Goal: Task Accomplishment & Management: Manage account settings

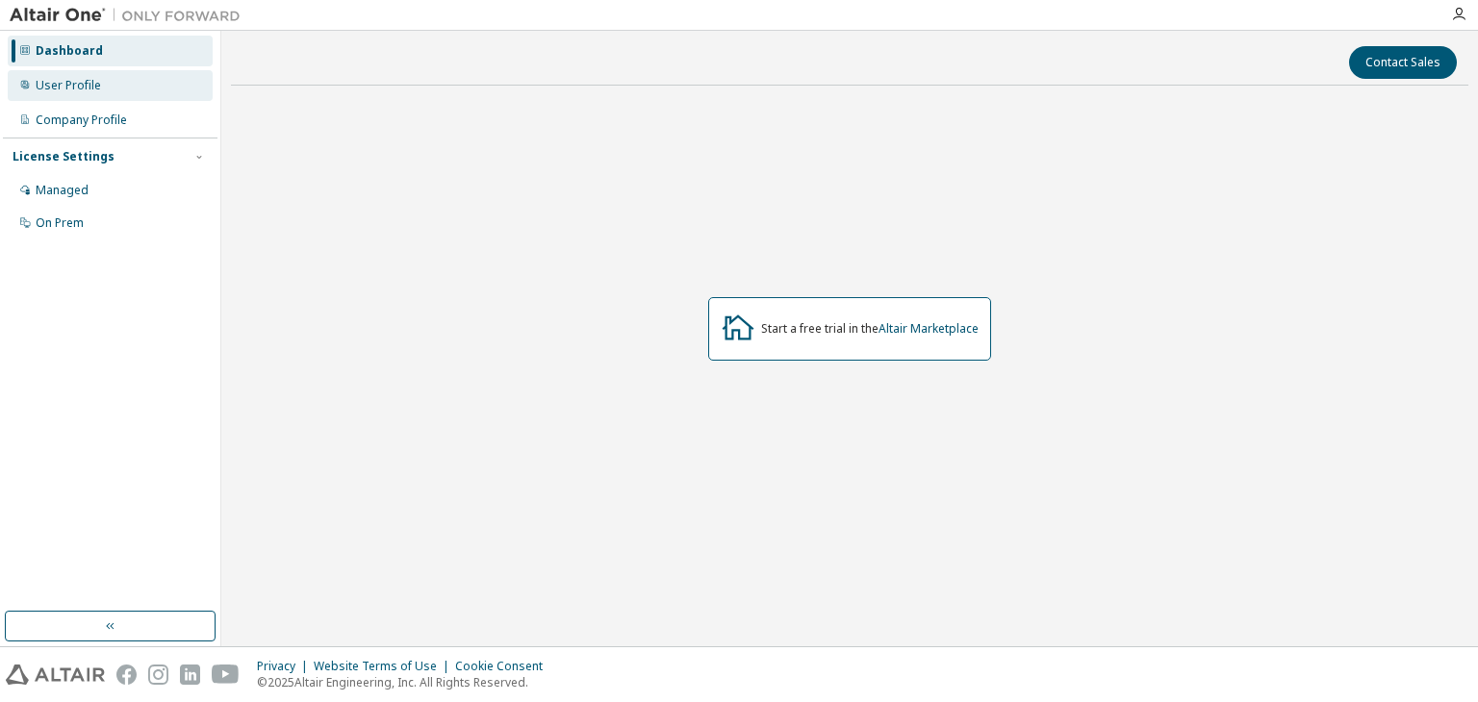
click at [72, 91] on div "User Profile" at bounding box center [68, 85] width 65 height 15
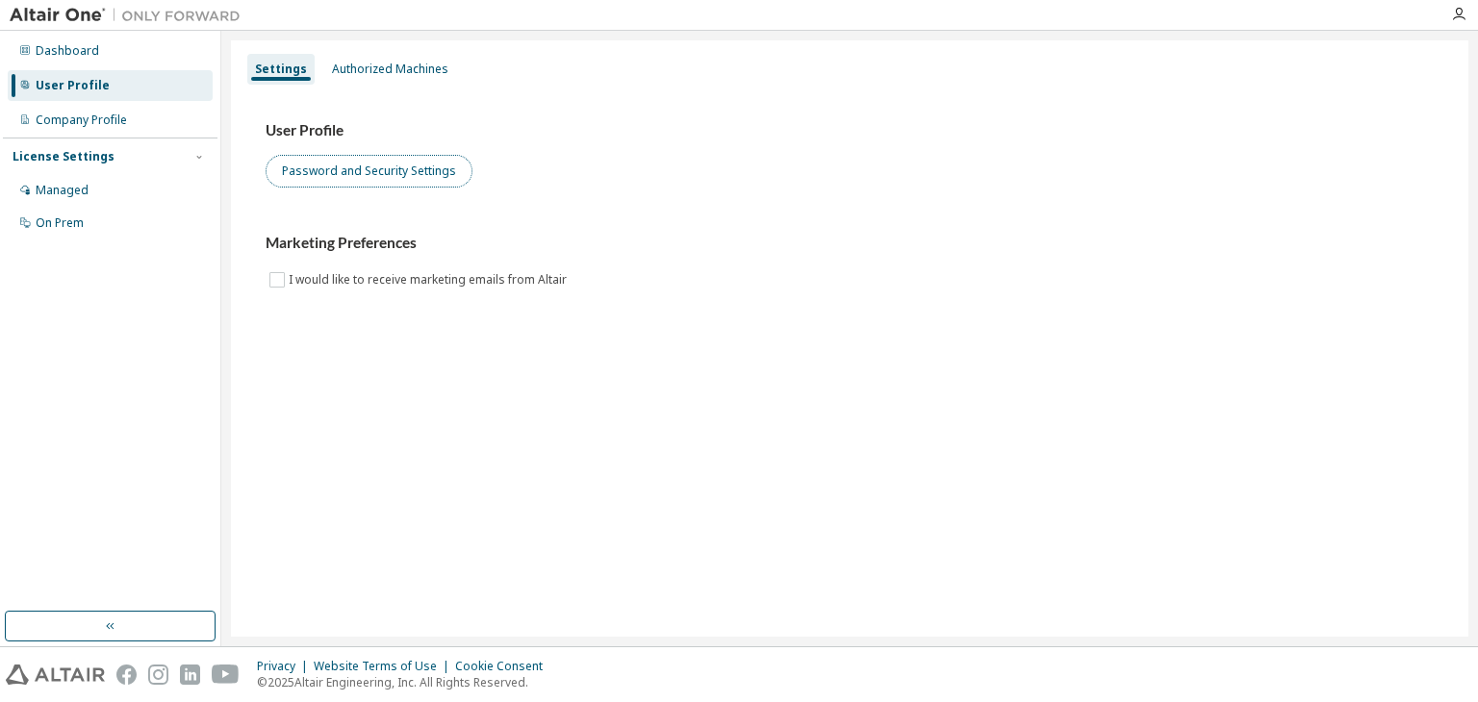
click at [370, 174] on button "Password and Security Settings" at bounding box center [369, 171] width 207 height 33
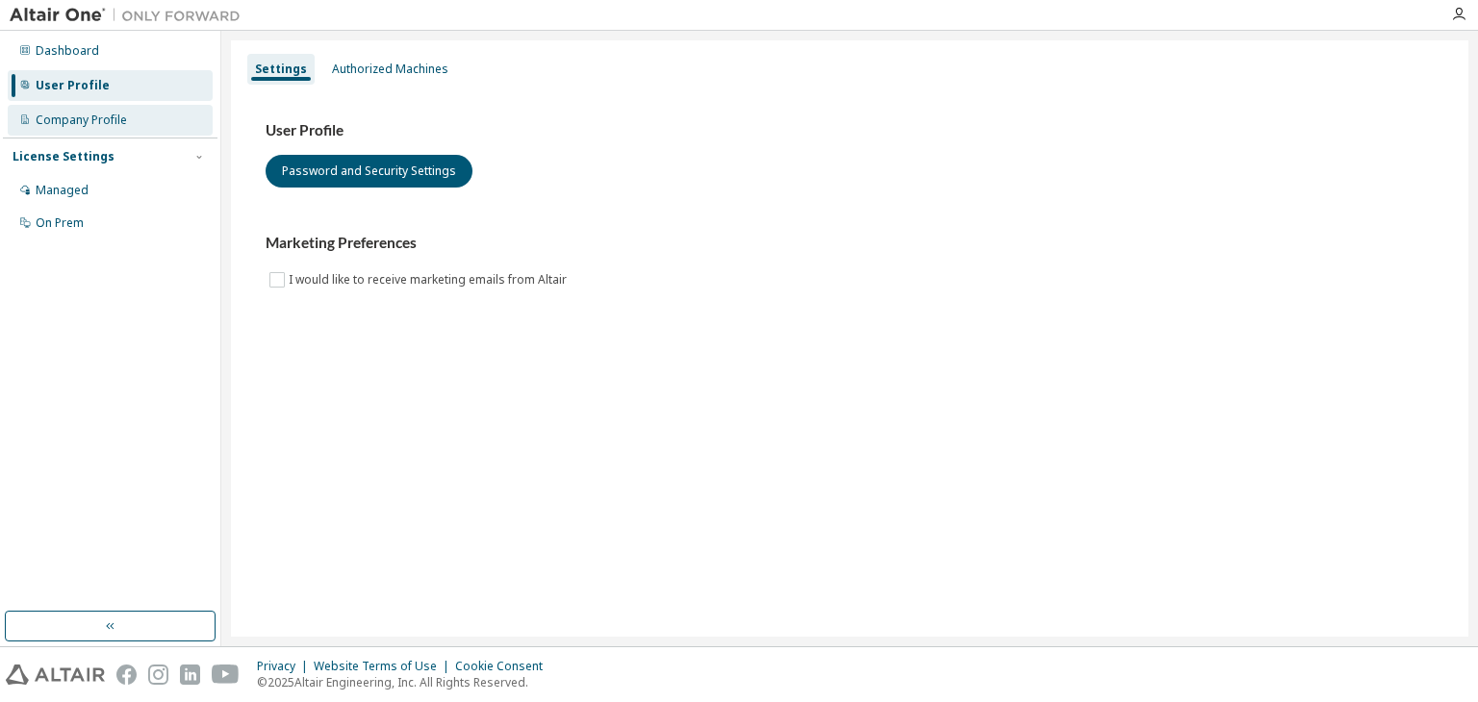
click at [81, 131] on div "Company Profile" at bounding box center [110, 120] width 205 height 31
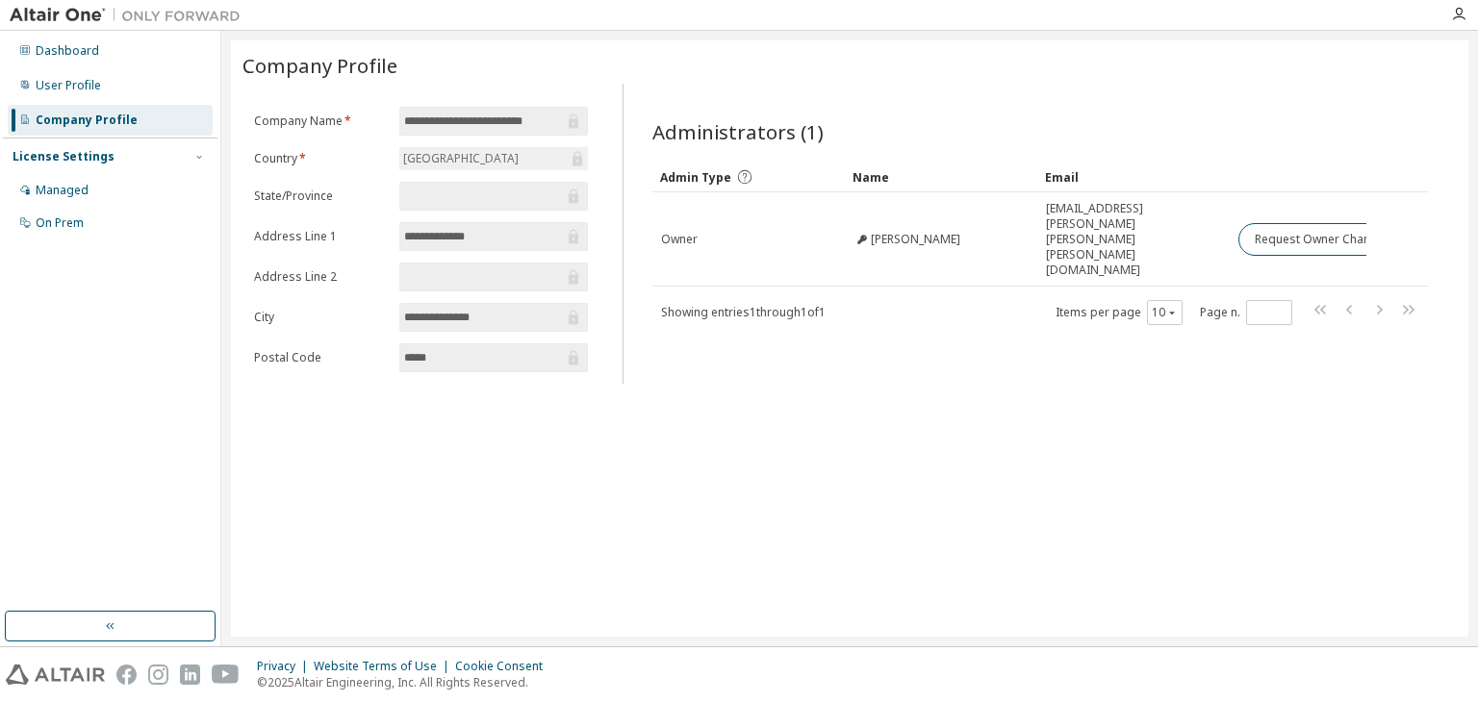
click at [150, 163] on div "License Settings" at bounding box center [110, 156] width 195 height 17
click at [129, 101] on div "Dashboard User Profile Company Profile License Settings Managed On Prem" at bounding box center [110, 104] width 215 height 141
click at [120, 91] on div "User Profile" at bounding box center [110, 85] width 205 height 31
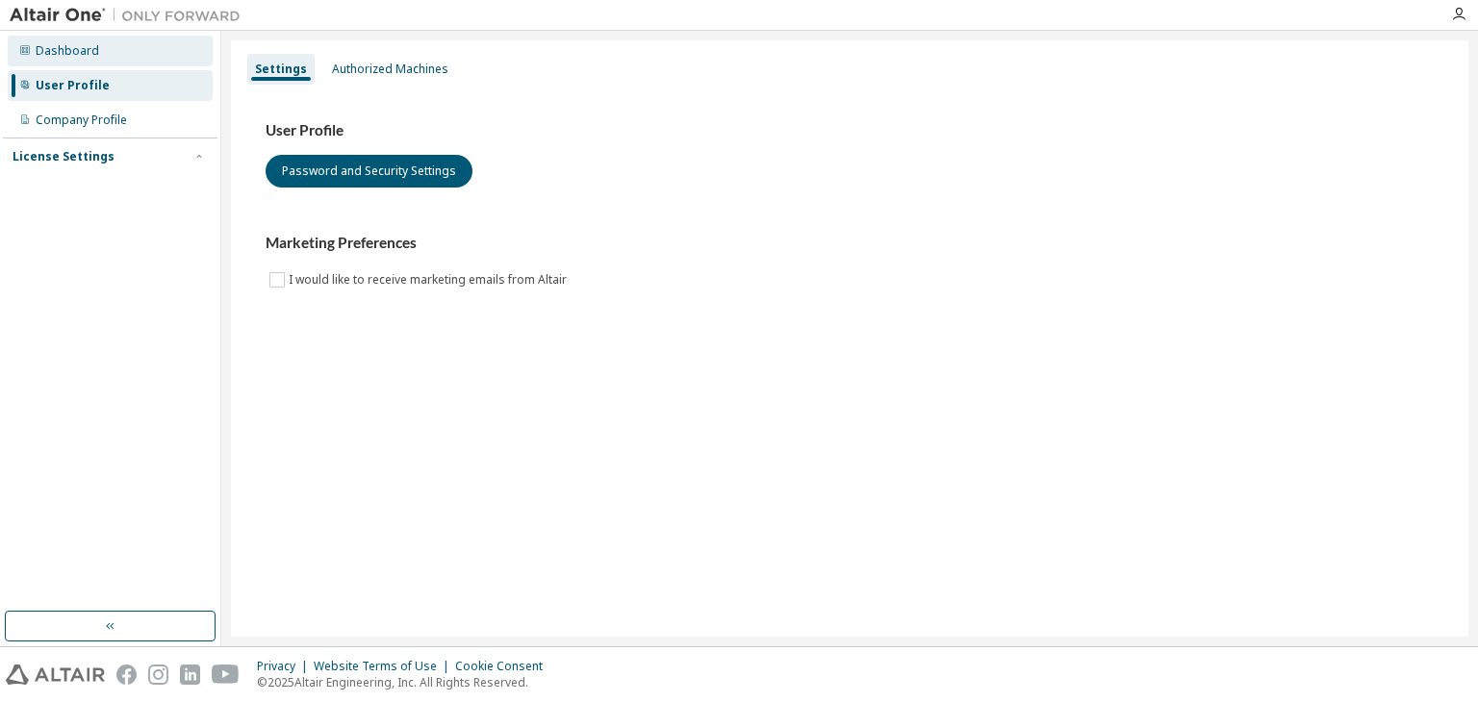
click at [121, 57] on div "Dashboard" at bounding box center [110, 51] width 205 height 31
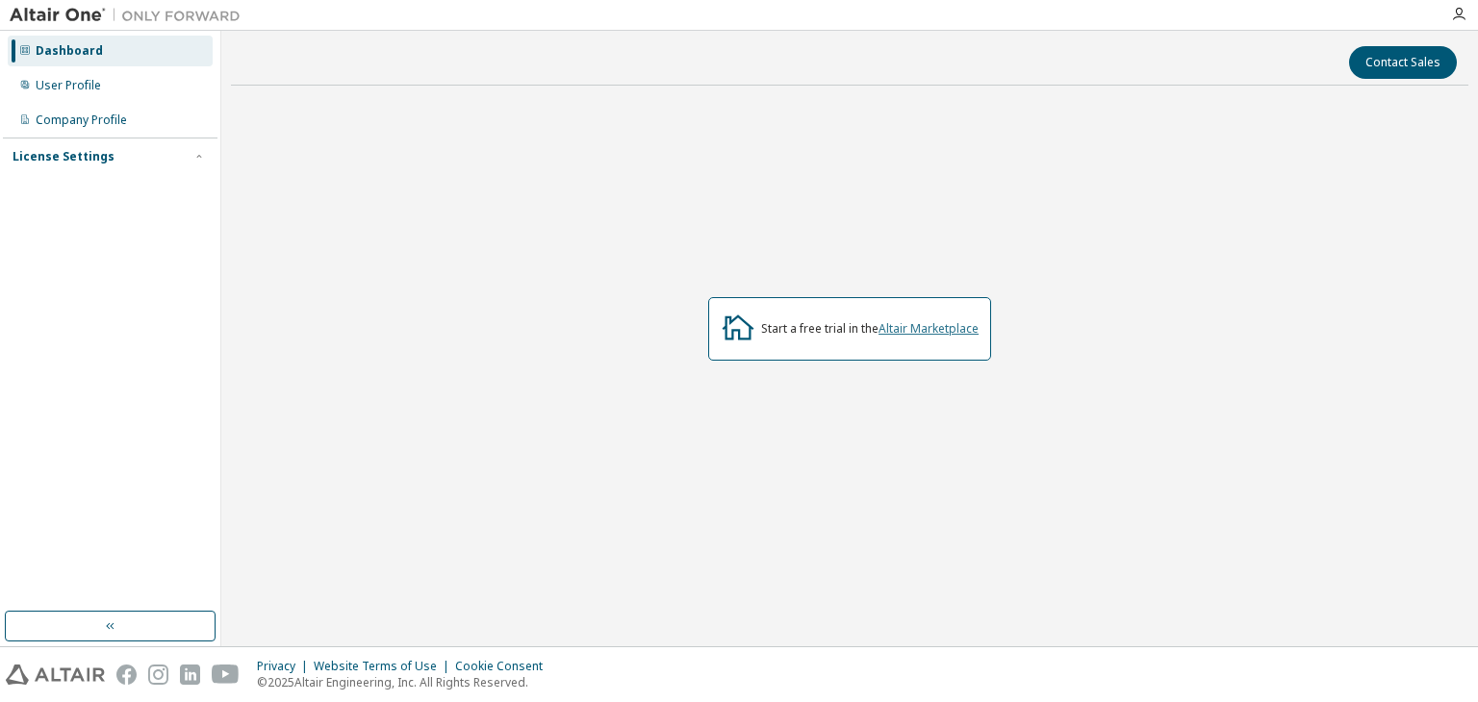
click at [927, 334] on link "Altair Marketplace" at bounding box center [929, 328] width 100 height 16
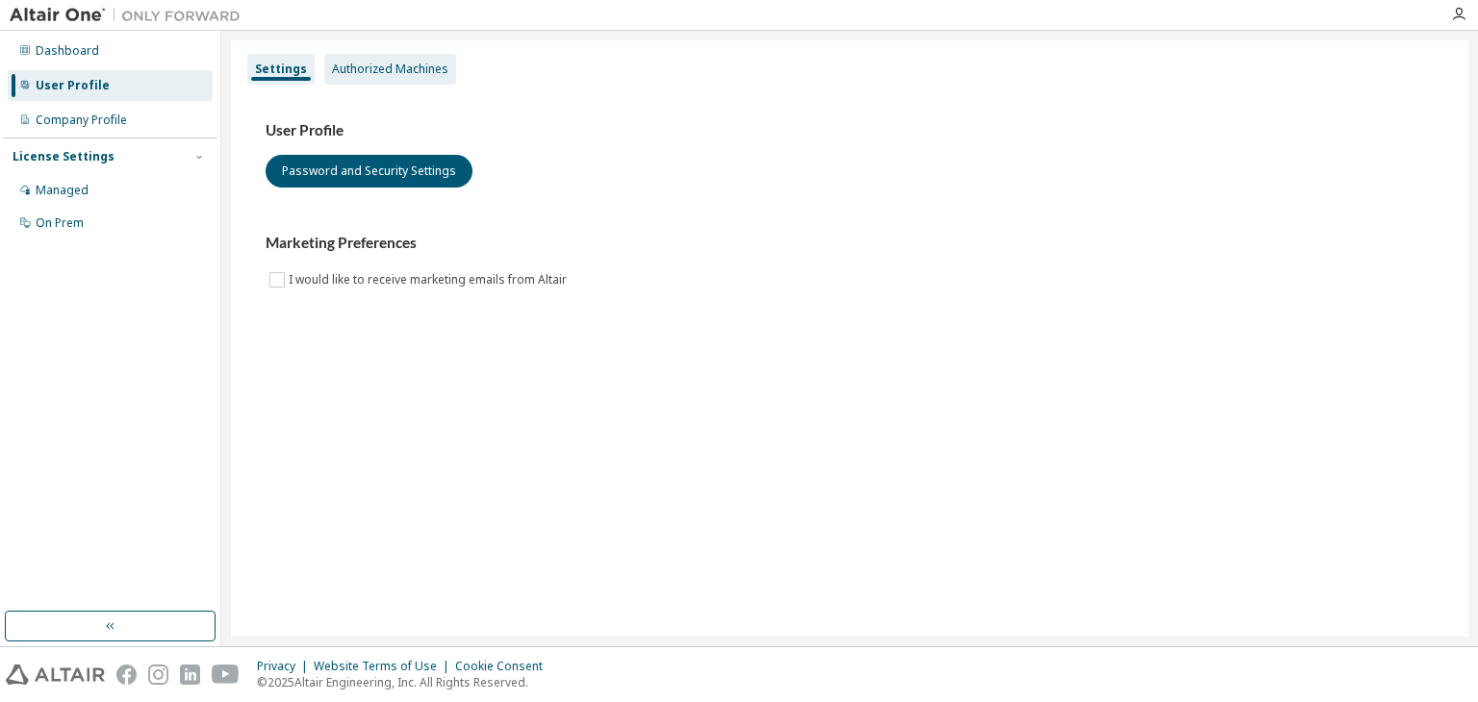
click at [373, 74] on div "Authorized Machines" at bounding box center [390, 69] width 116 height 15
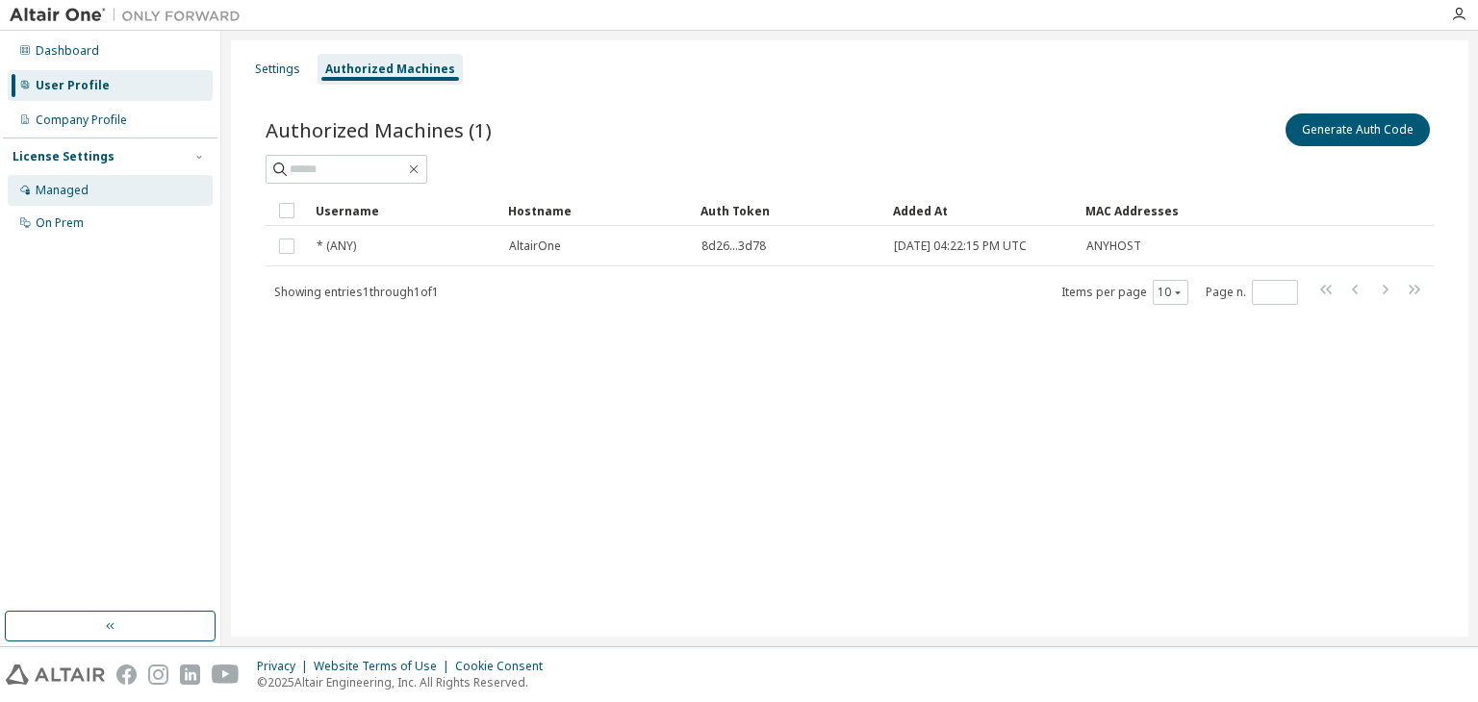
click at [59, 179] on div "Managed" at bounding box center [110, 190] width 205 height 31
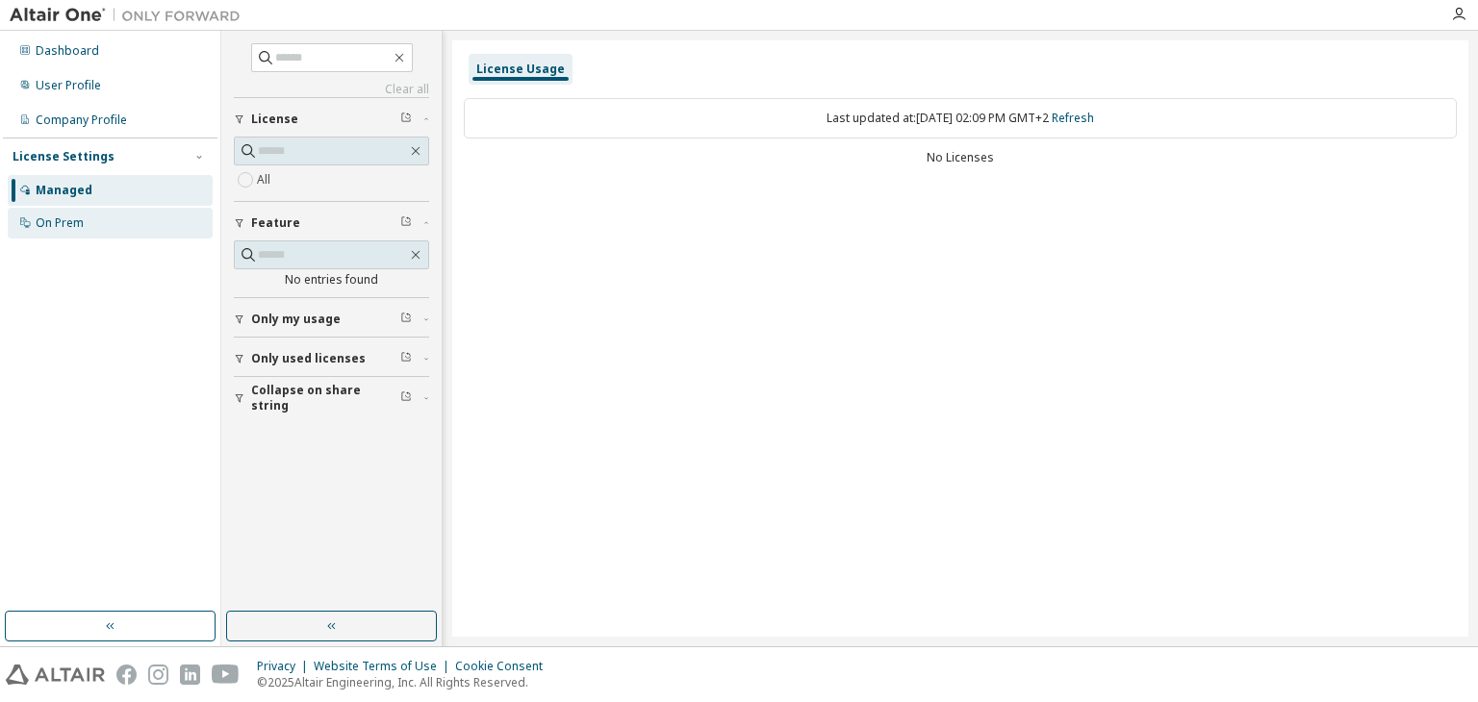
click at [64, 222] on div "On Prem" at bounding box center [60, 223] width 48 height 15
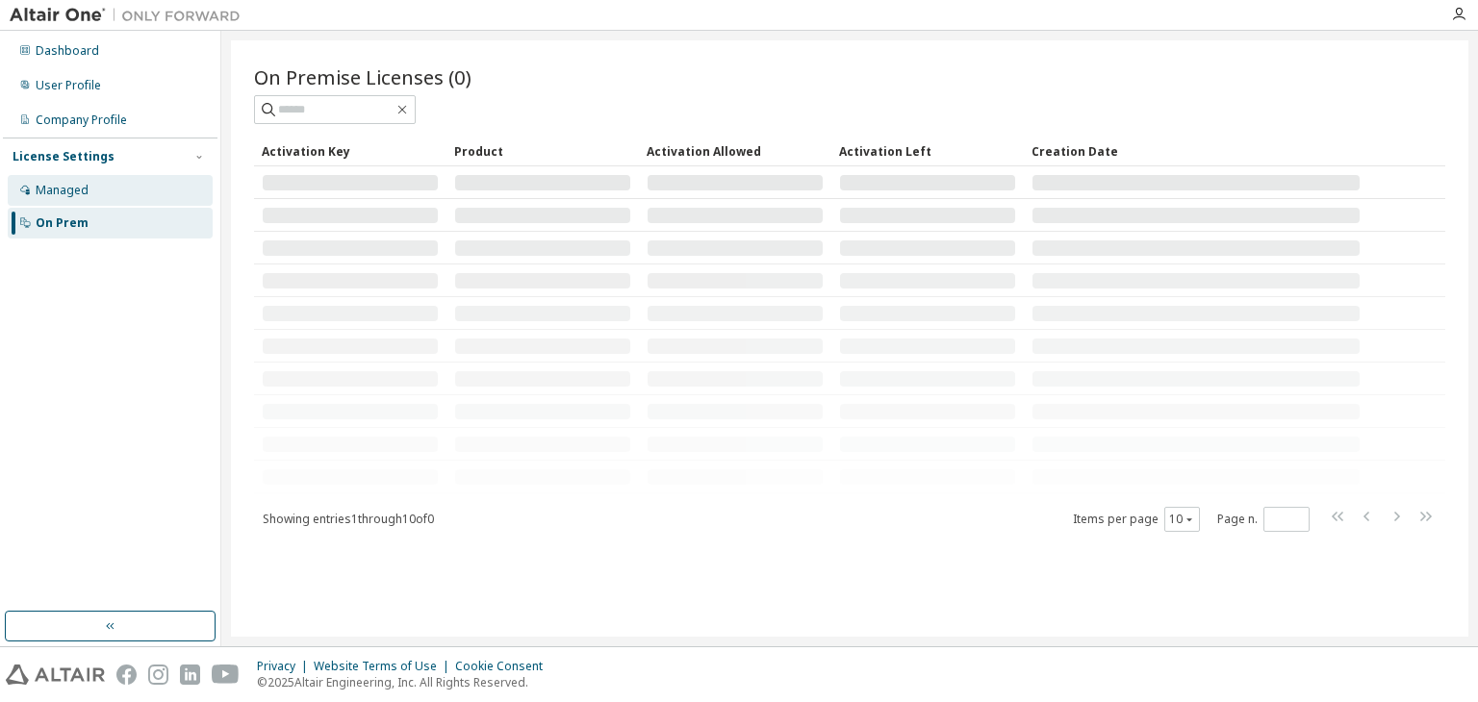
click at [76, 194] on div "Managed" at bounding box center [62, 190] width 53 height 15
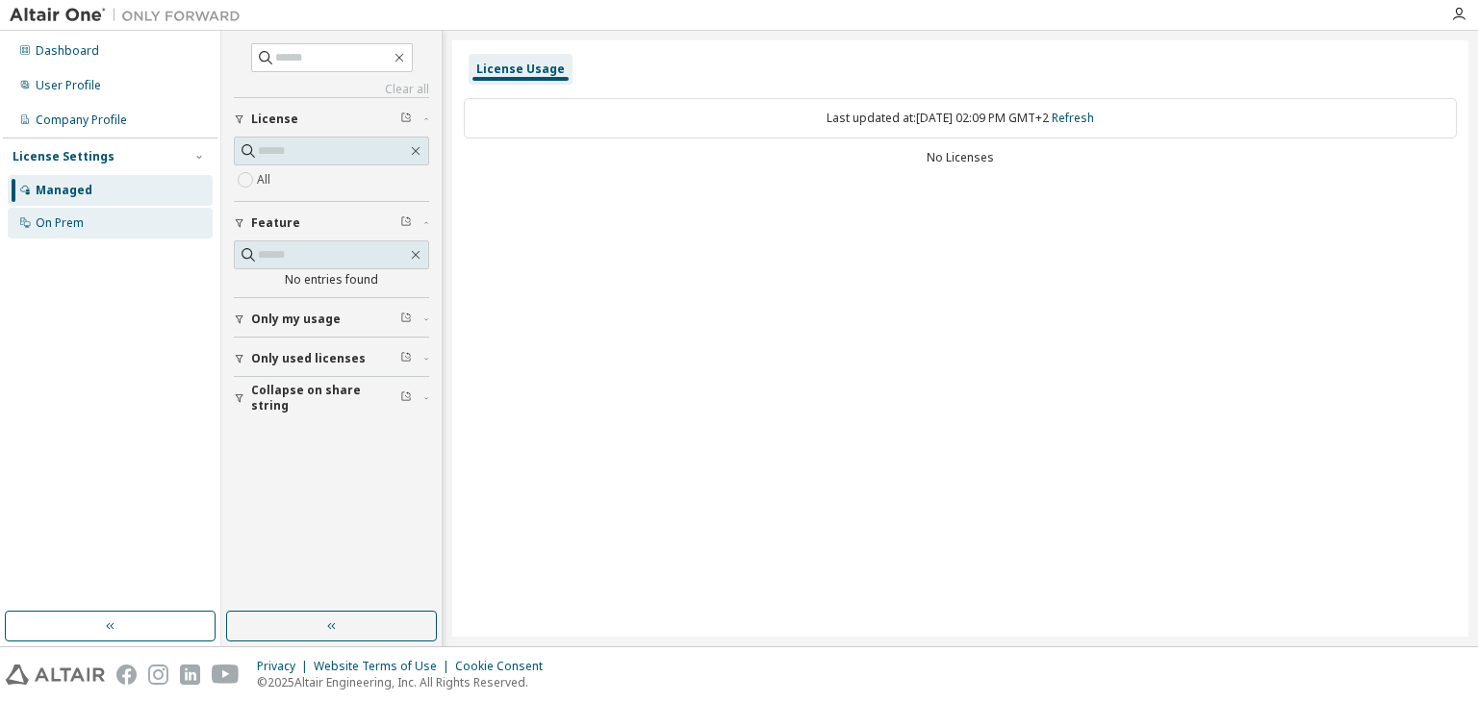
click at [61, 228] on div "On Prem" at bounding box center [60, 223] width 48 height 15
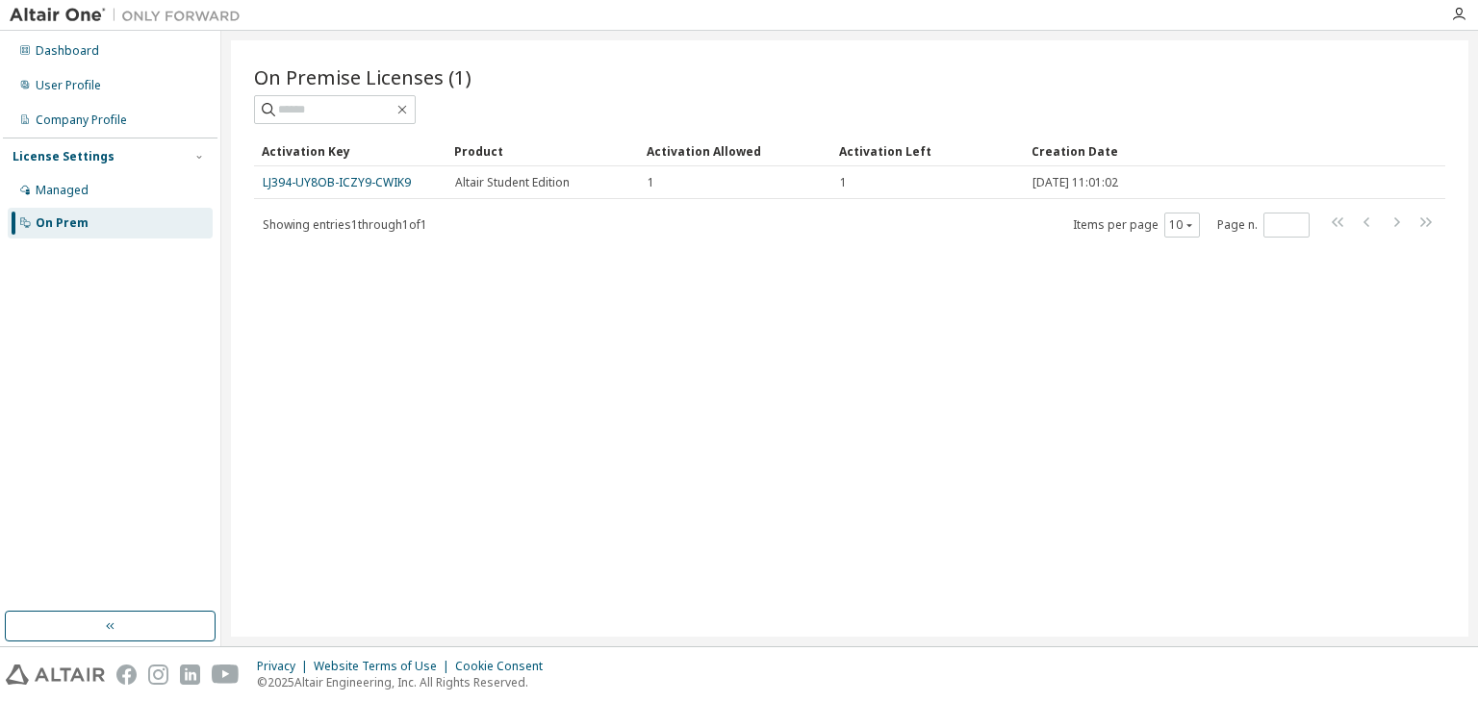
drag, startPoint x: 381, startPoint y: 182, endPoint x: 356, endPoint y: 372, distance: 192.2
click at [356, 372] on div "On Premise Licenses (1) Clear Load Save Save As Field Operator Value Select fil…" at bounding box center [850, 338] width 1238 height 597
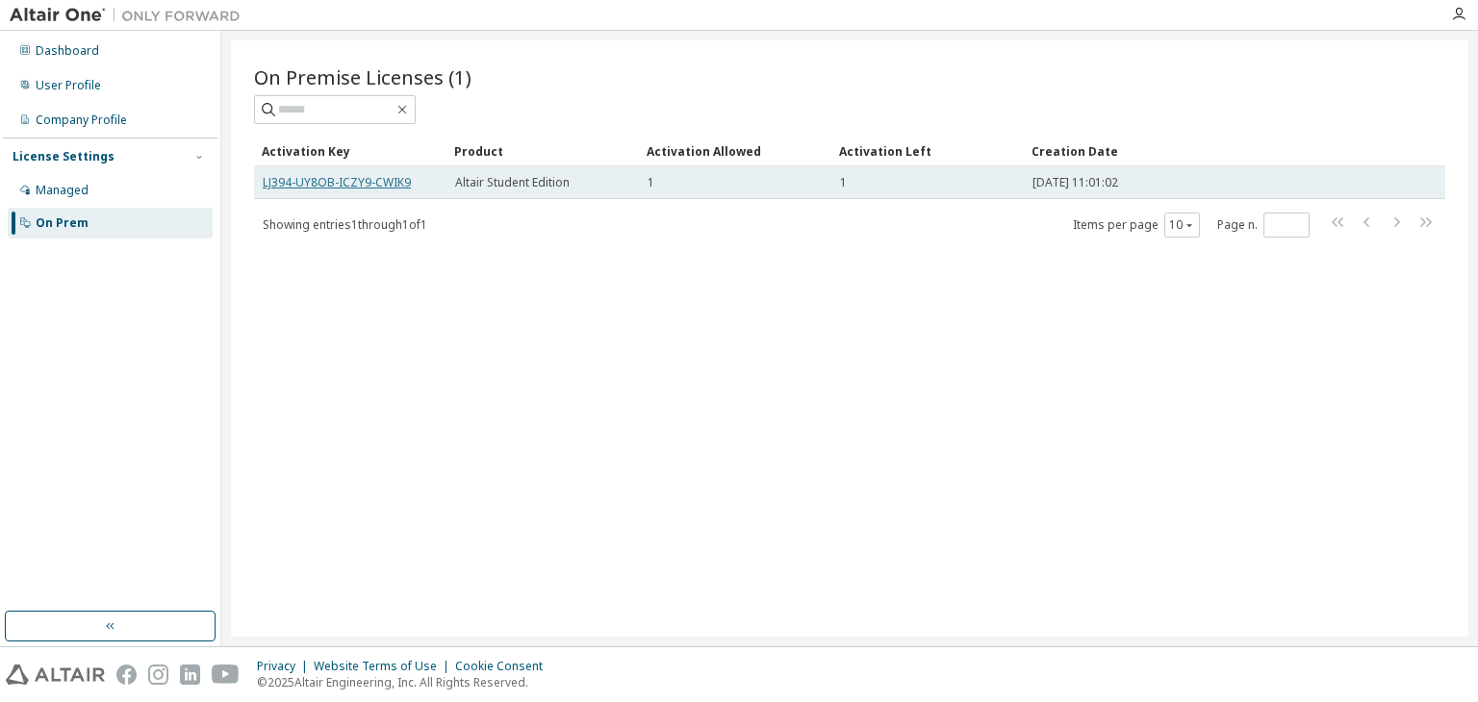
click at [322, 182] on link "LJ394-UY8OB-ICZY9-CWIK9" at bounding box center [337, 182] width 148 height 16
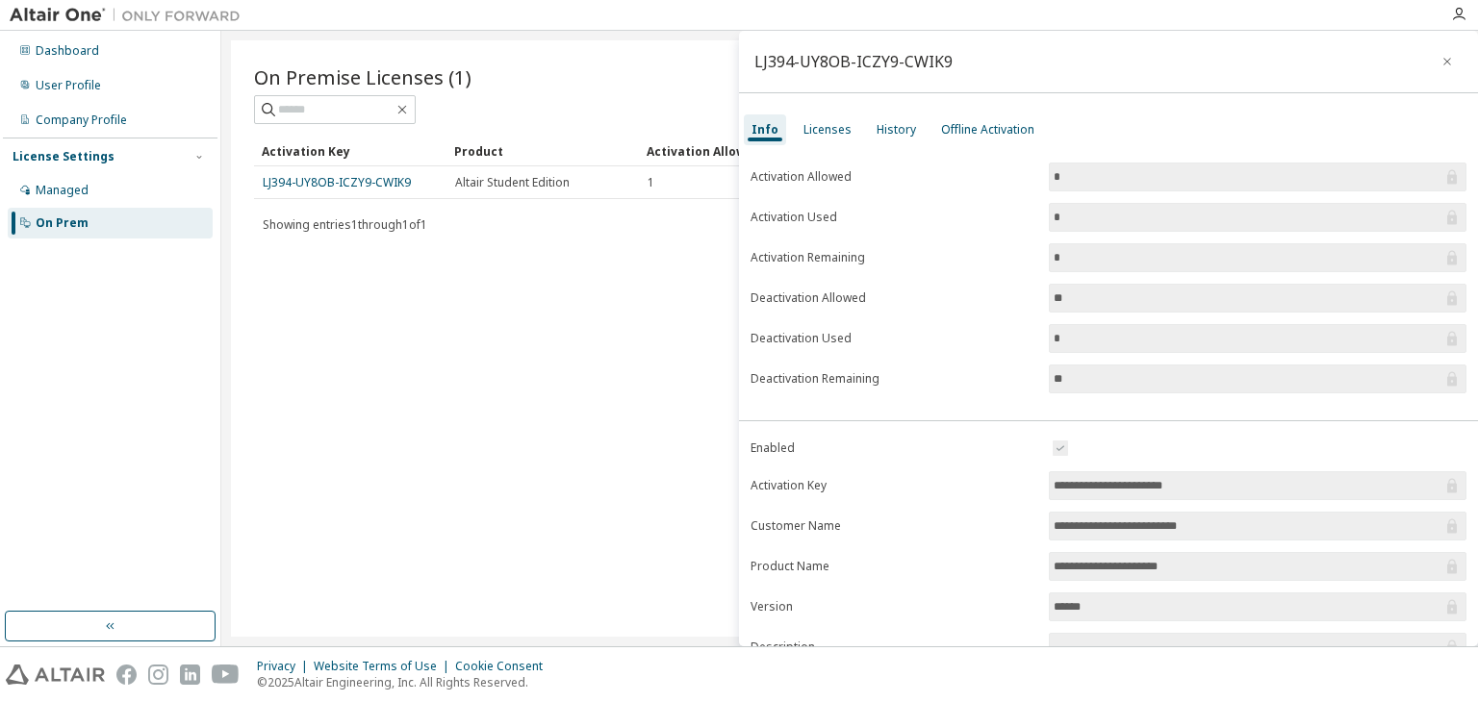
click at [1266, 476] on input "**********" at bounding box center [1248, 485] width 389 height 19
click at [828, 124] on div "Licenses" at bounding box center [828, 129] width 48 height 15
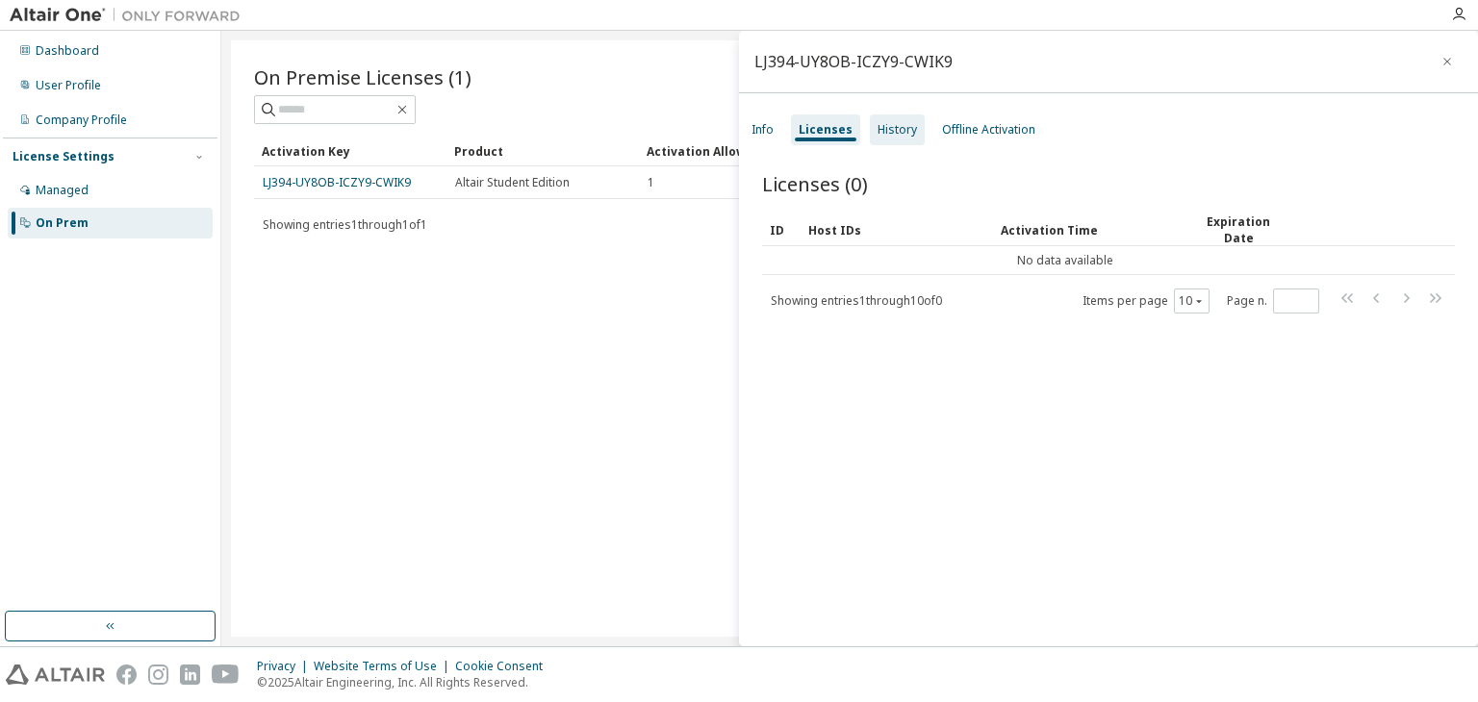
click at [892, 131] on div "History" at bounding box center [897, 129] width 39 height 15
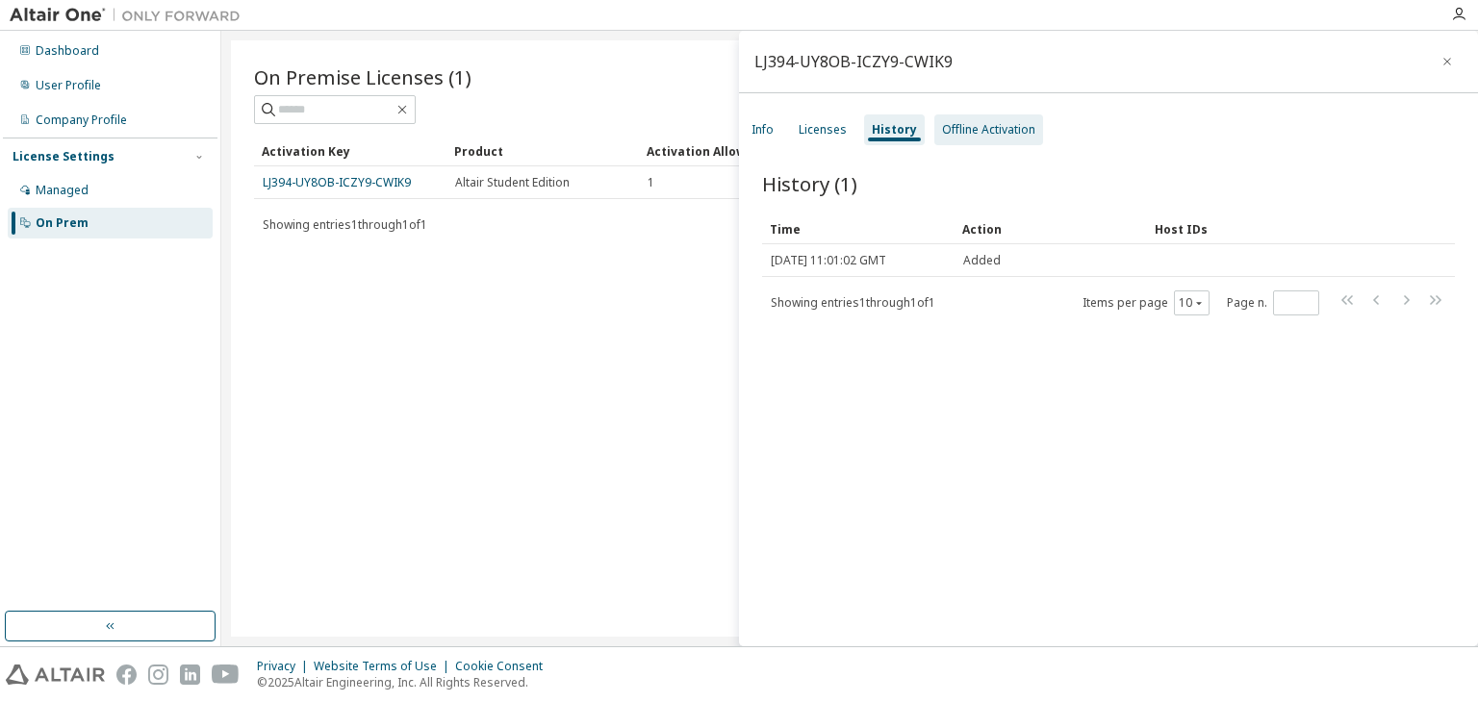
click at [959, 129] on div "Offline Activation" at bounding box center [988, 129] width 93 height 15
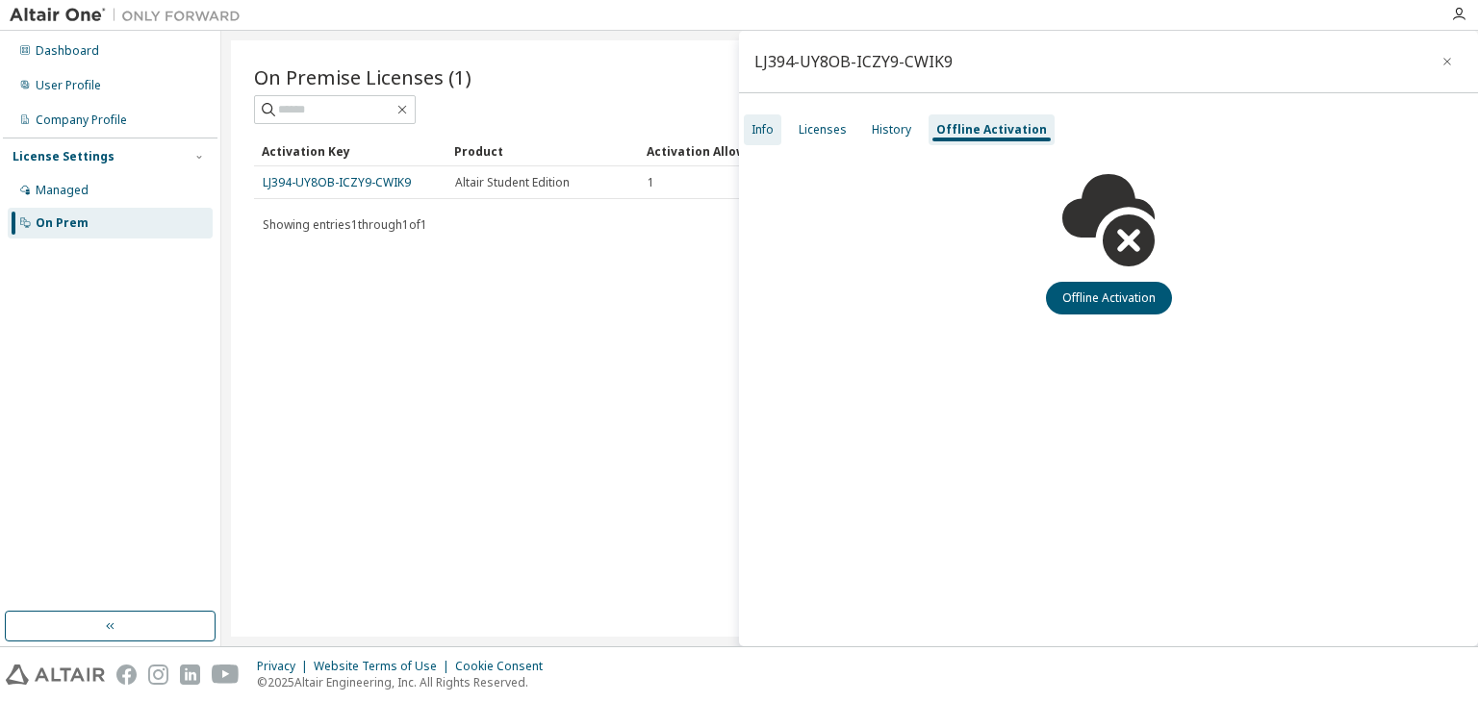
click at [758, 124] on div "Info" at bounding box center [763, 129] width 22 height 15
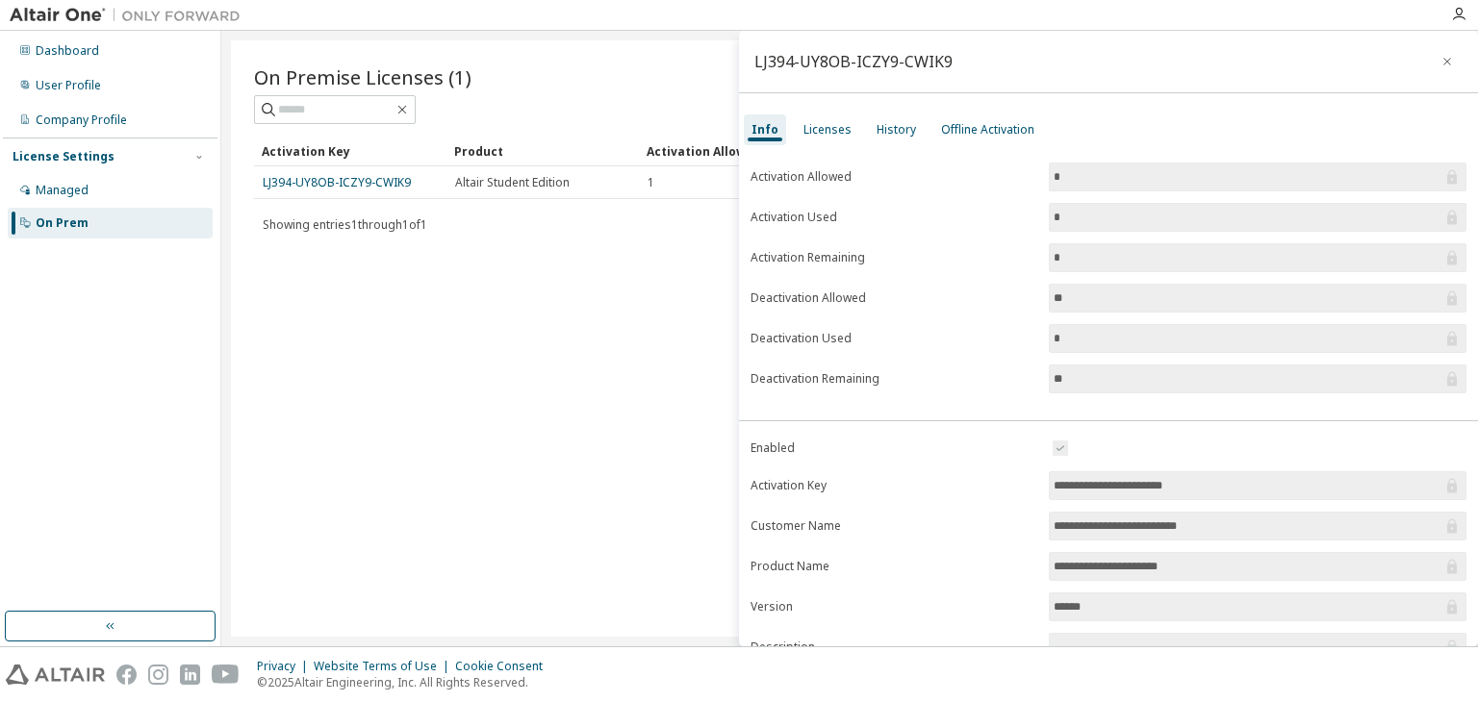
click at [520, 388] on div "On Premise Licenses (1) Clear Load Save Save As Field Operator Value Select fil…" at bounding box center [850, 338] width 1238 height 597
click at [1443, 63] on icon "button" at bounding box center [1447, 62] width 8 height 8
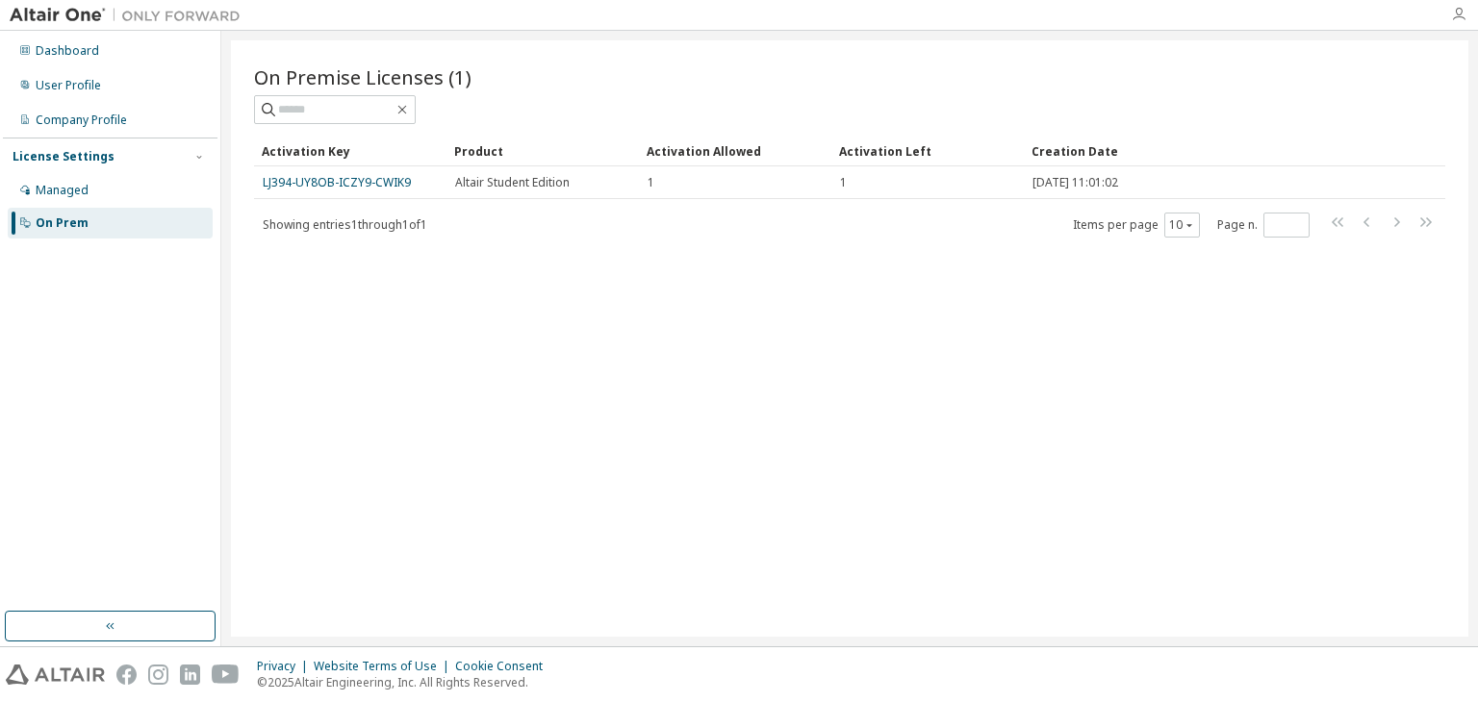
click at [1459, 13] on icon "button" at bounding box center [1458, 14] width 15 height 15
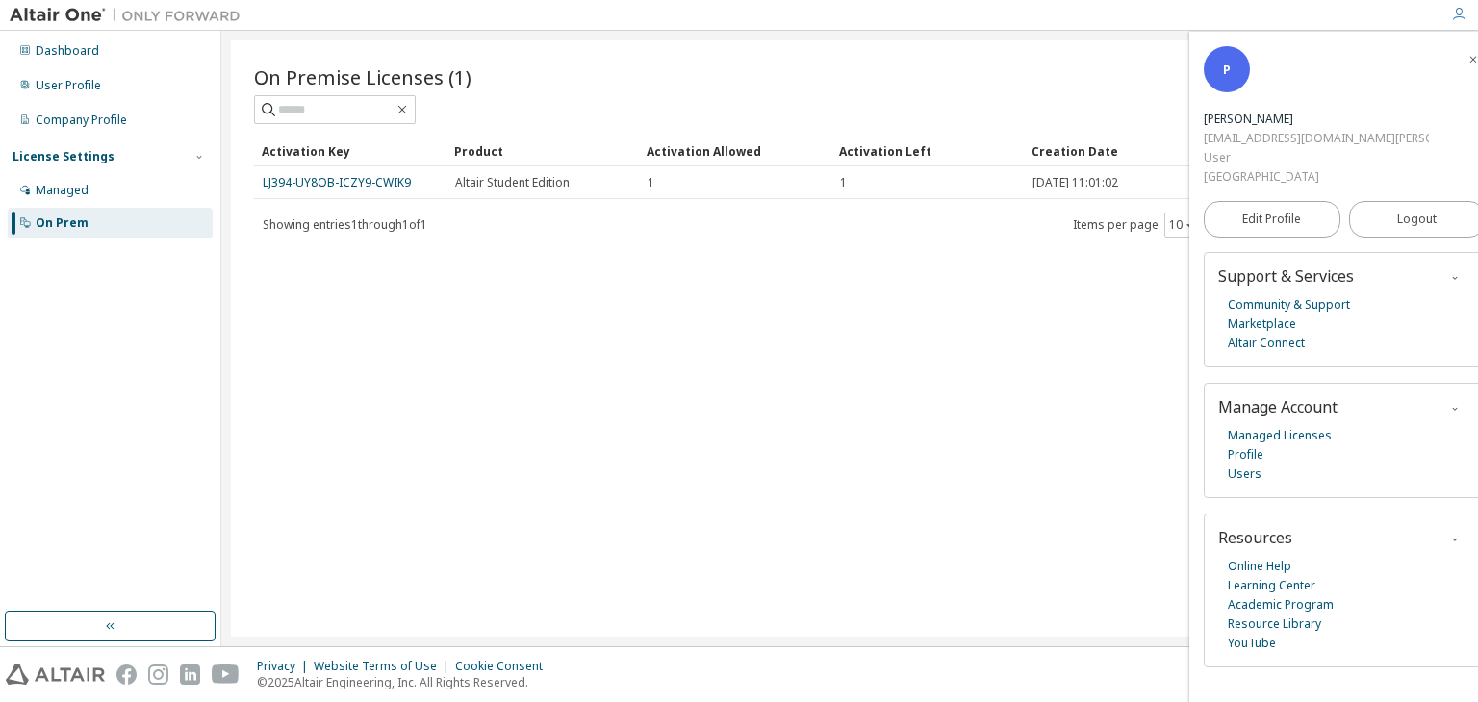
click at [1222, 90] on div "P" at bounding box center [1227, 69] width 46 height 46
click at [1239, 446] on link "Profile" at bounding box center [1246, 455] width 36 height 19
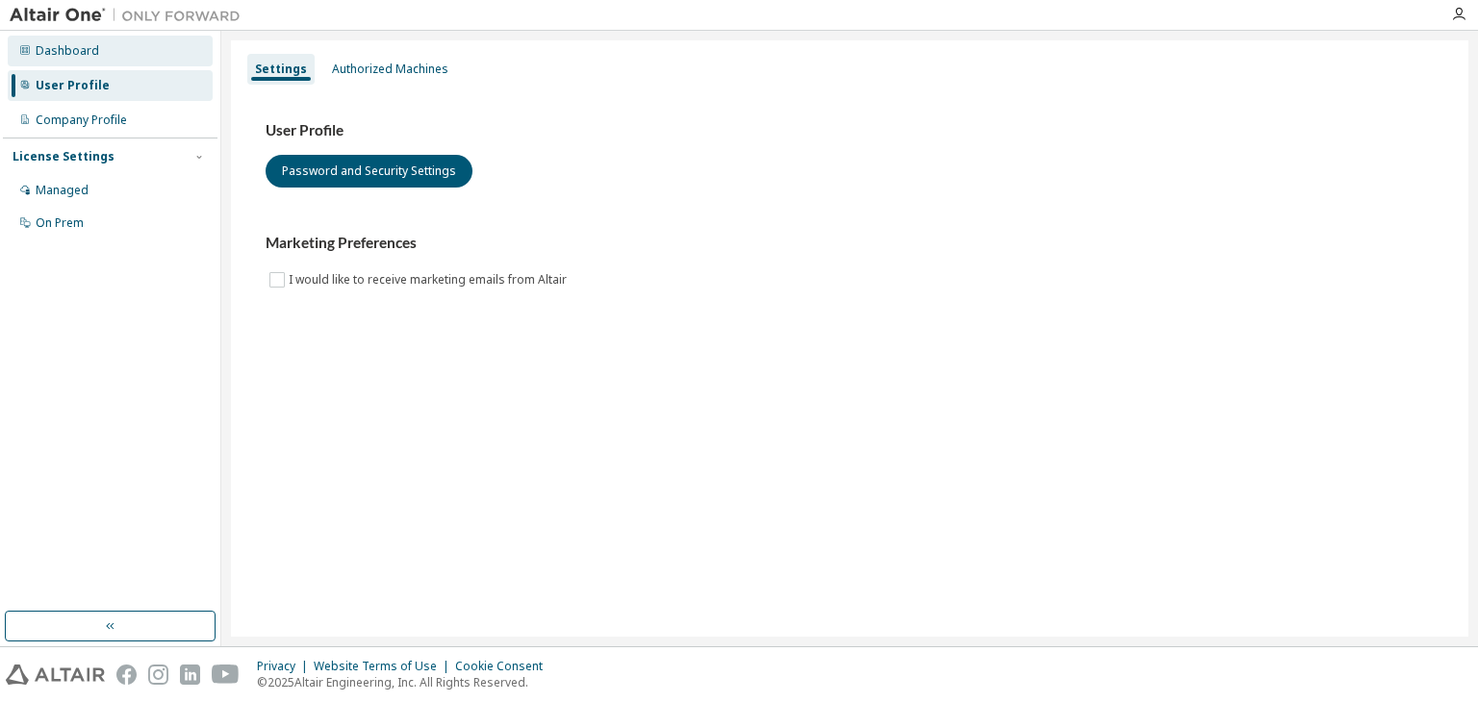
click at [135, 51] on div "Dashboard" at bounding box center [110, 51] width 205 height 31
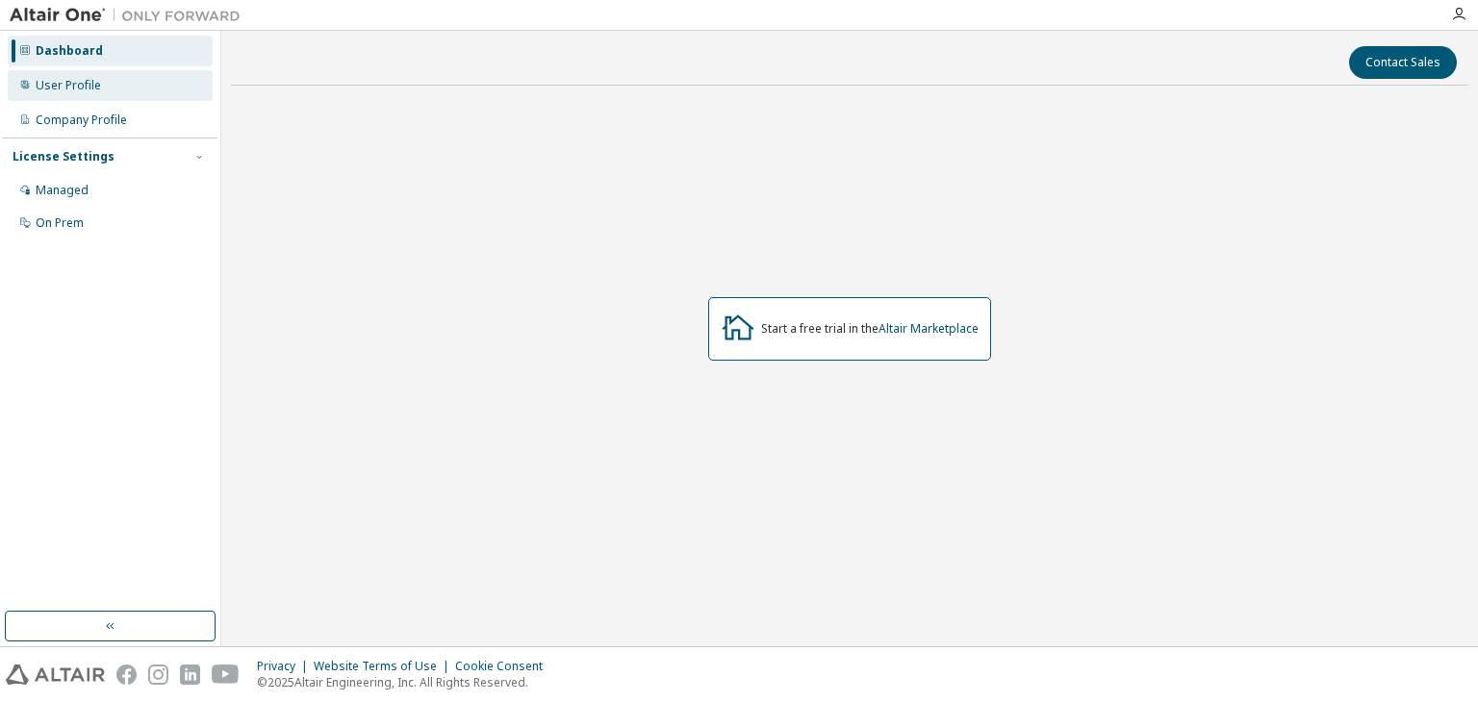
click at [99, 86] on div "User Profile" at bounding box center [110, 85] width 205 height 31
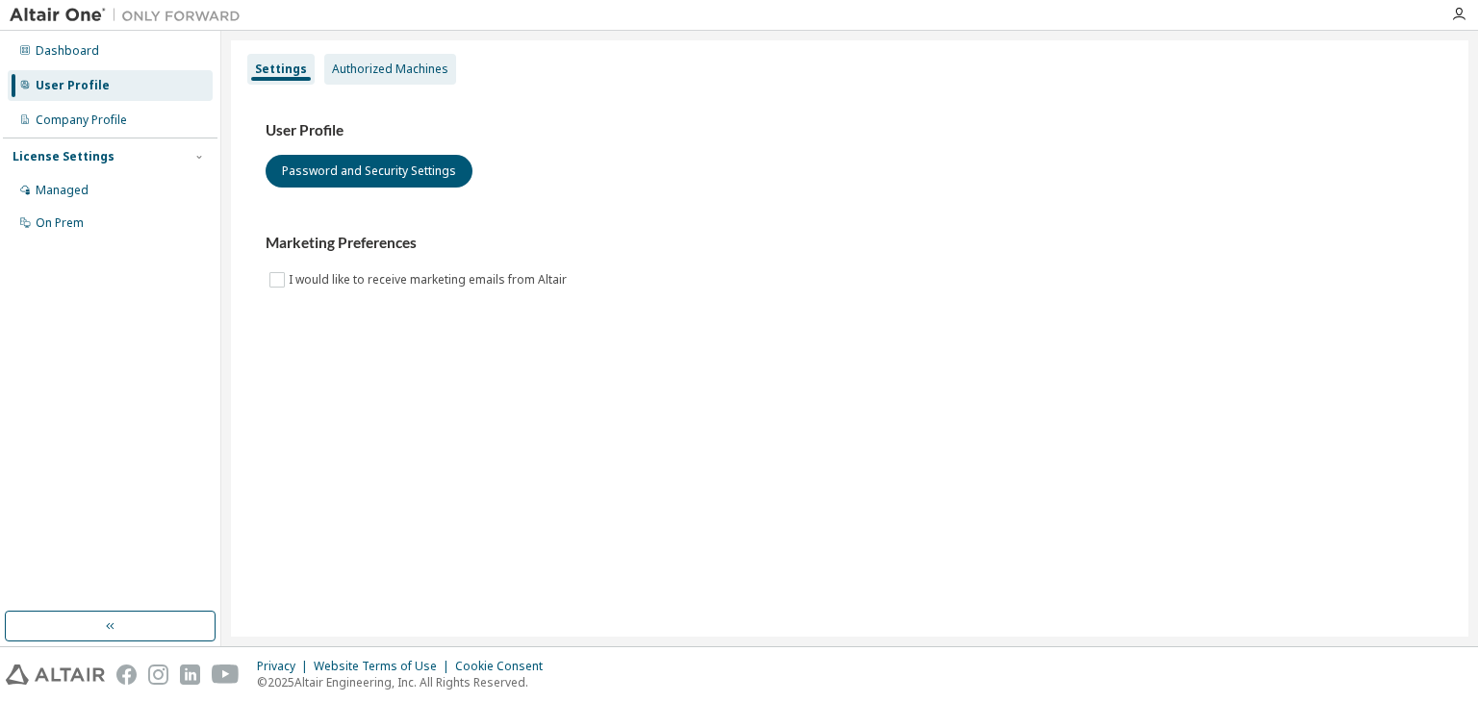
click at [393, 75] on div "Authorized Machines" at bounding box center [390, 69] width 116 height 15
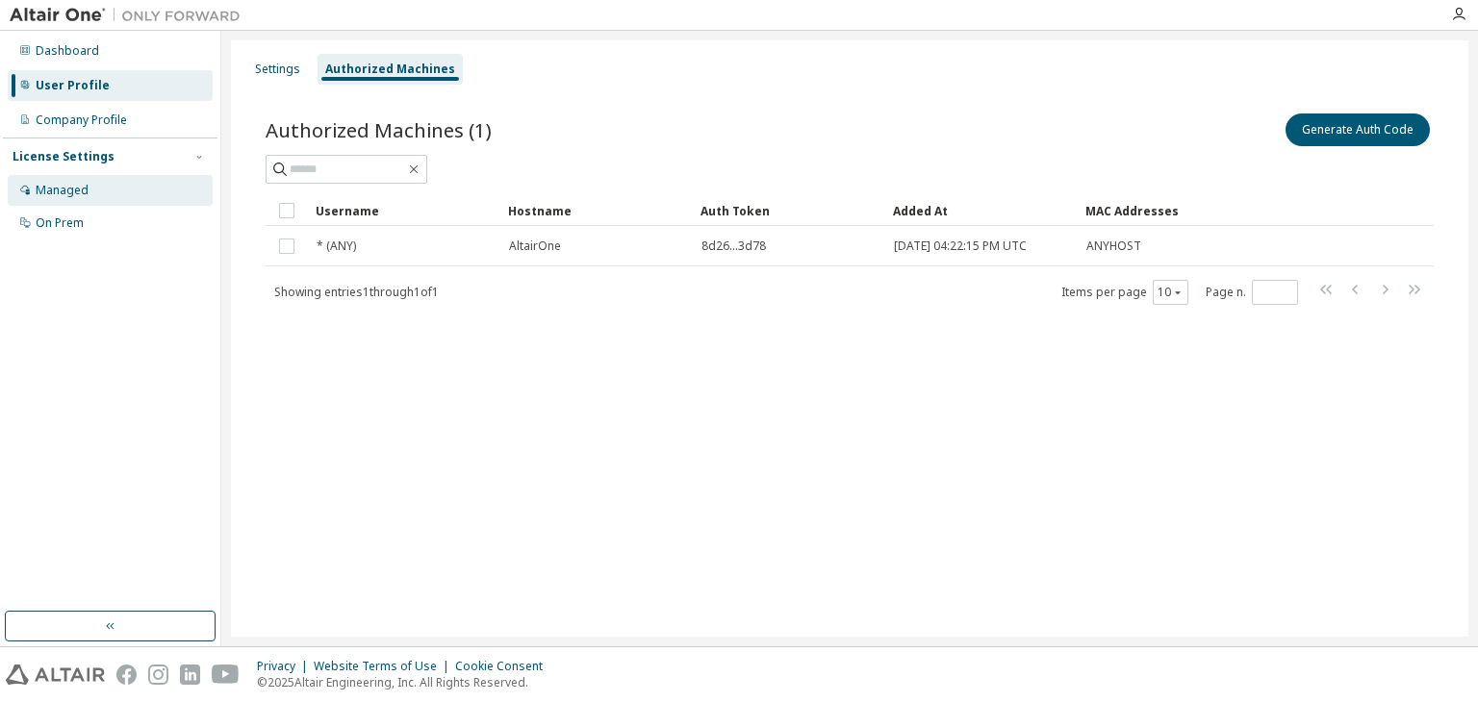
click at [85, 193] on div "Managed" at bounding box center [62, 190] width 53 height 15
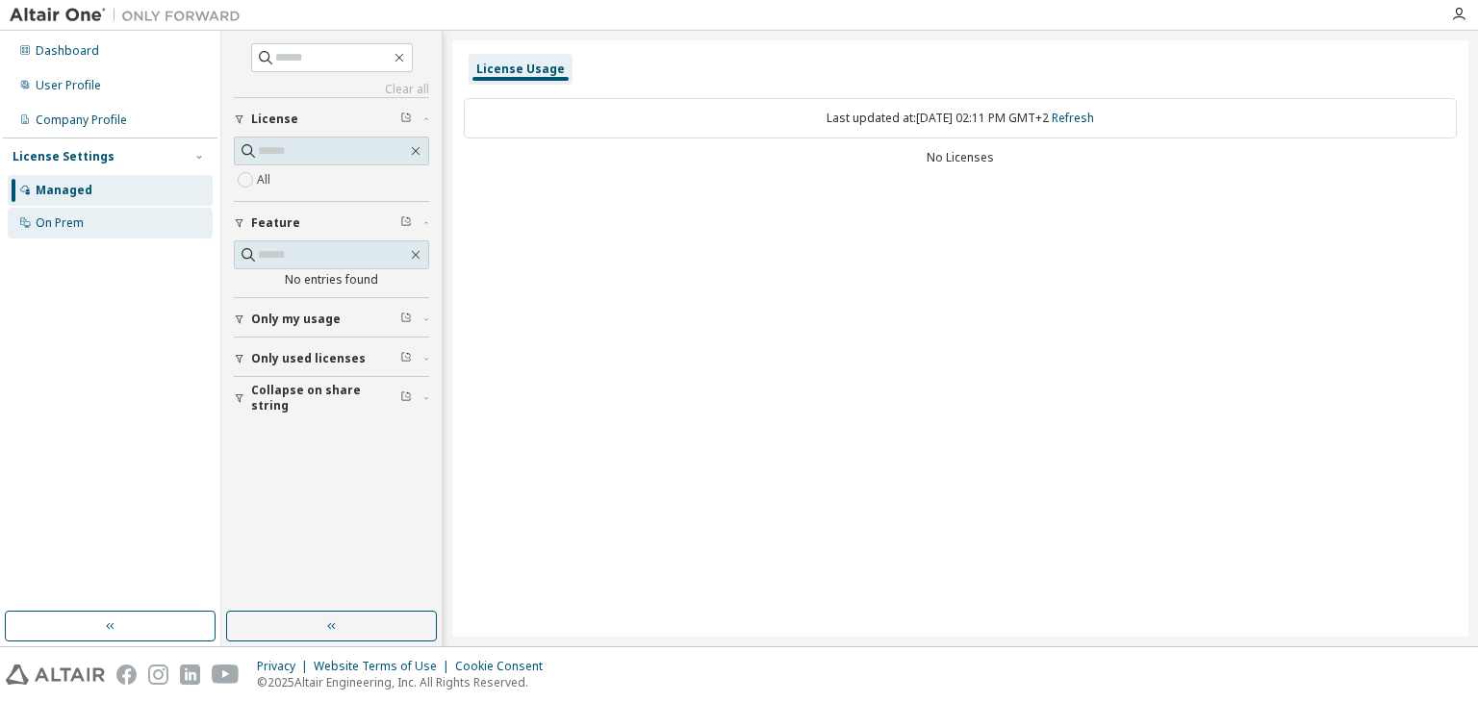
click at [88, 226] on div "On Prem" at bounding box center [110, 223] width 205 height 31
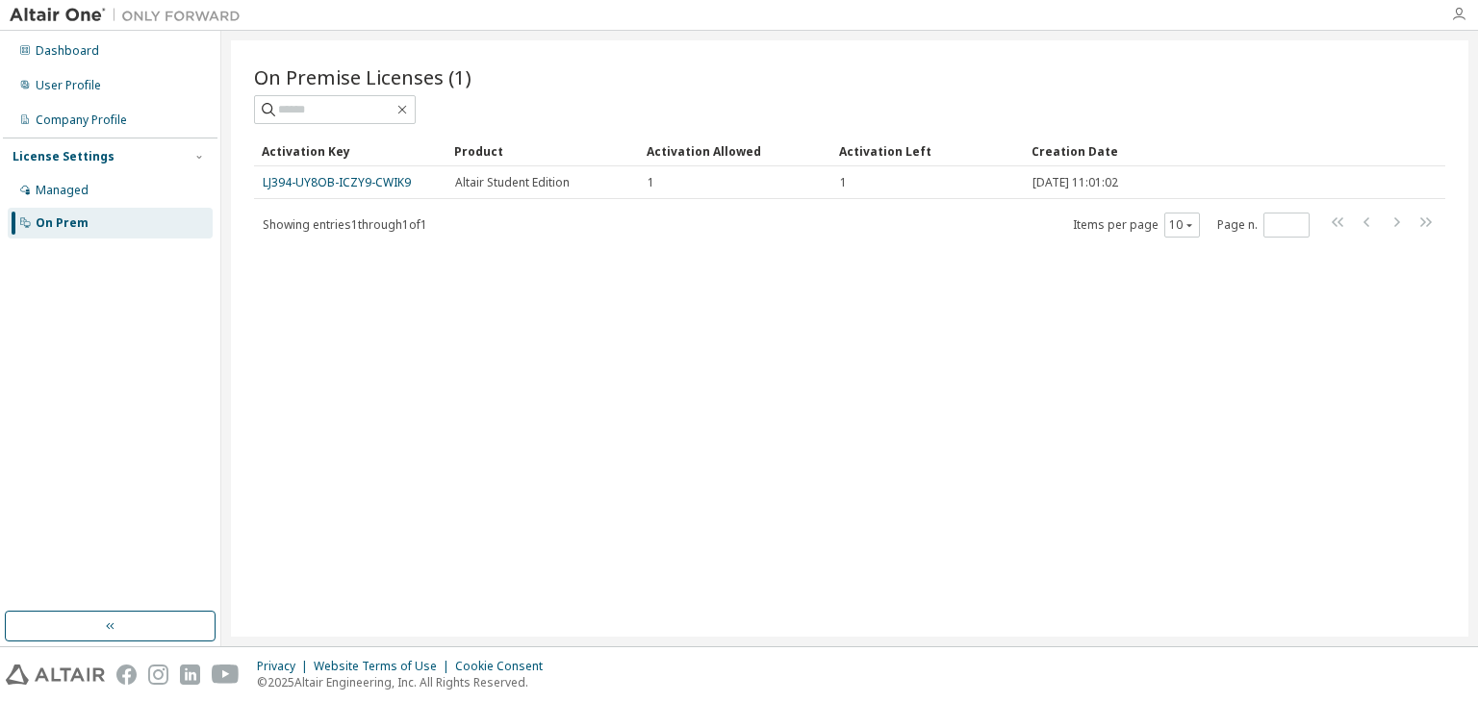
click at [1467, 18] on div at bounding box center [1459, 14] width 38 height 15
click at [1463, 17] on icon "button" at bounding box center [1458, 14] width 15 height 15
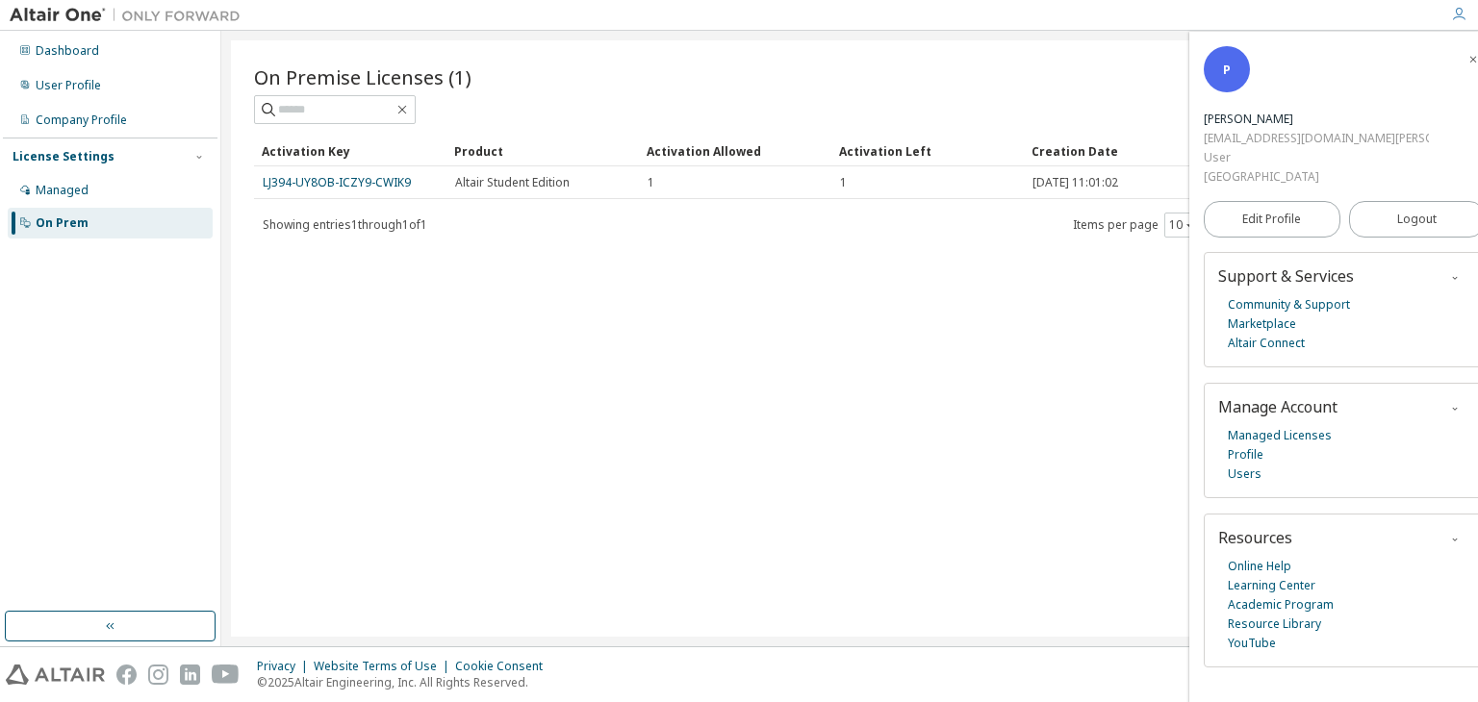
click at [1335, 129] on div "prjo1001@stud.hs-kl.de" at bounding box center [1316, 138] width 225 height 19
click at [1227, 78] on span "P" at bounding box center [1227, 70] width 8 height 16
click at [1255, 446] on link "Profile" at bounding box center [1246, 455] width 36 height 19
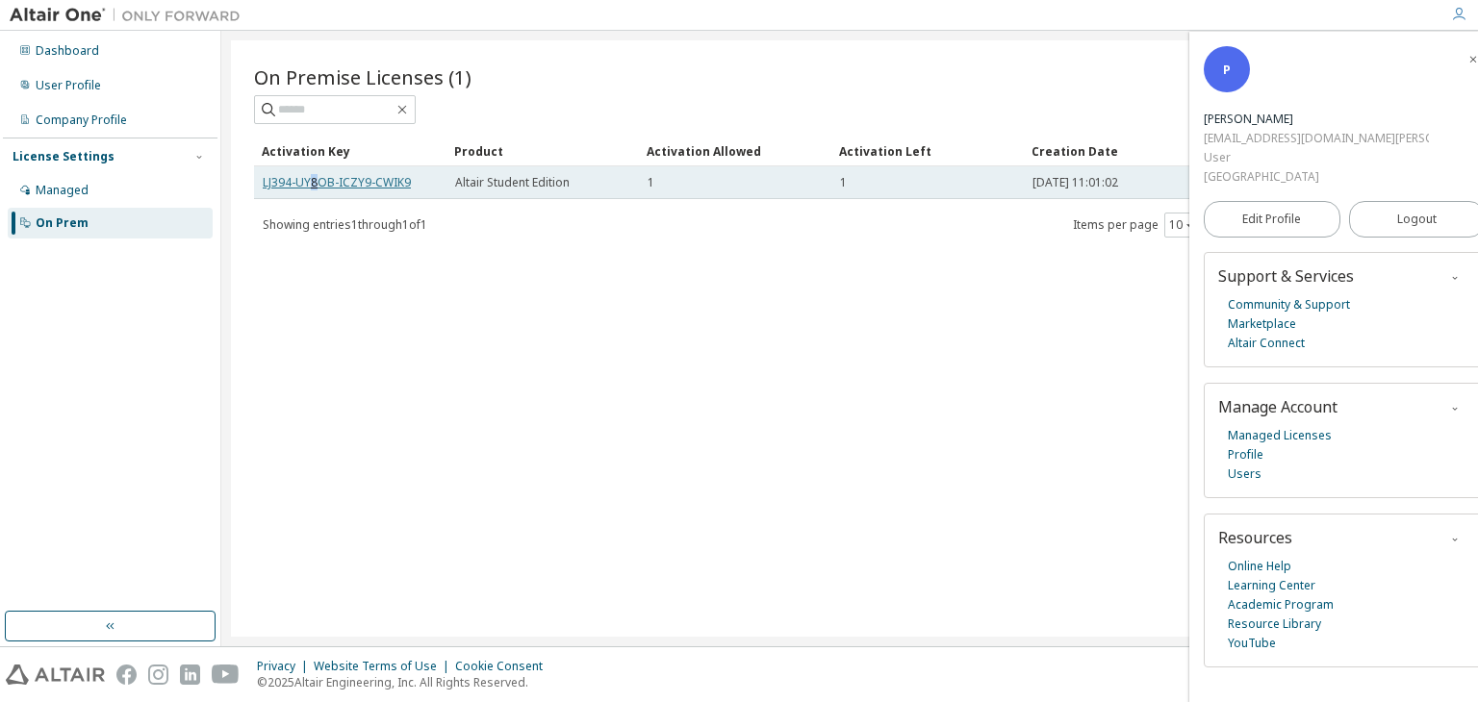
click at [313, 180] on link "LJ394-UY8OB-ICZY9-CWIK9" at bounding box center [337, 182] width 148 height 16
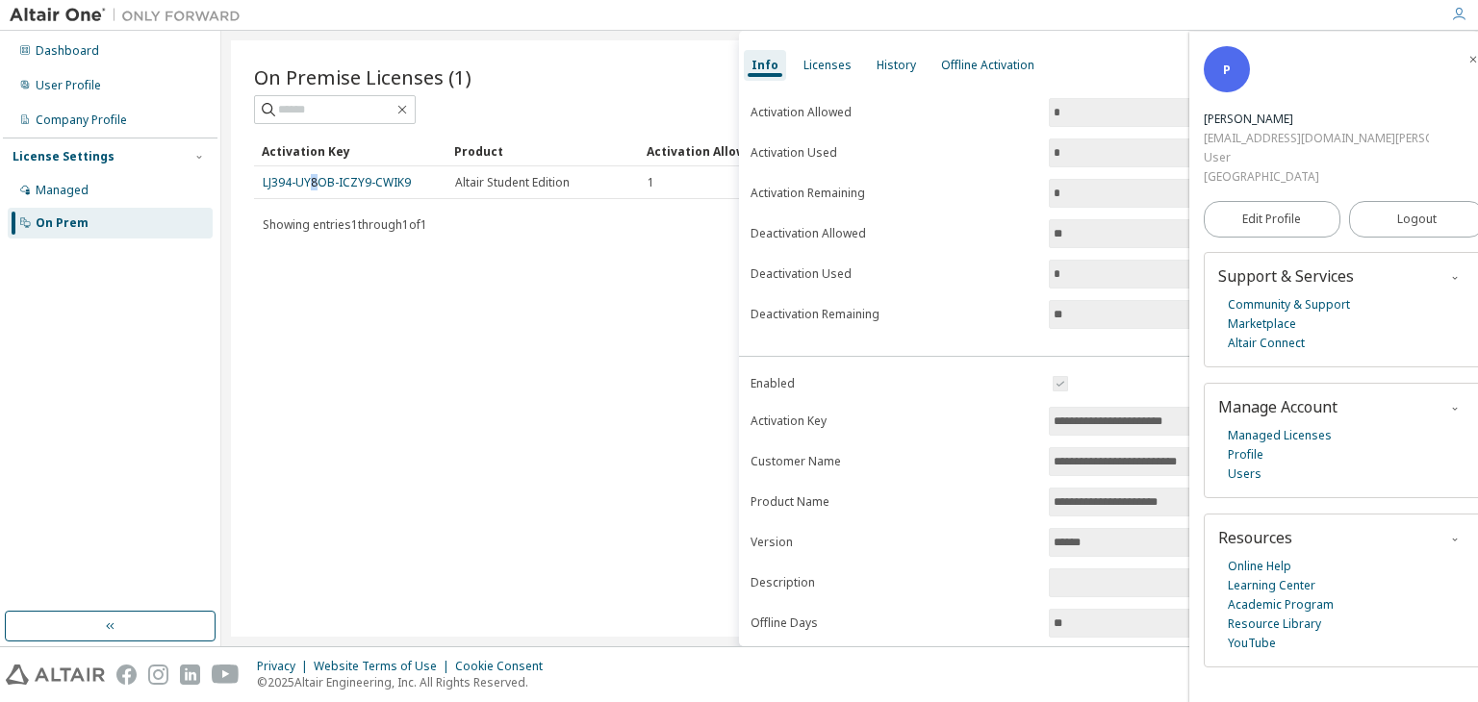
scroll to position [179, 0]
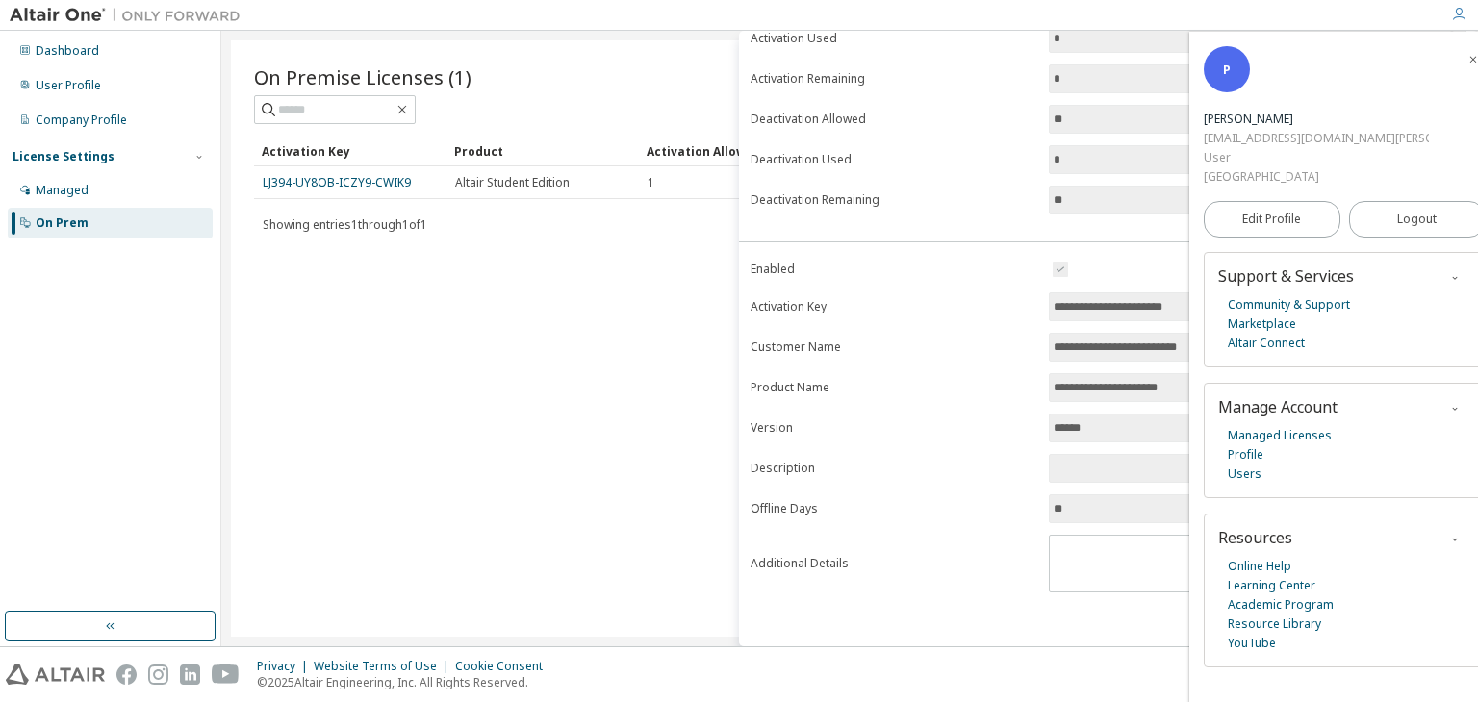
click at [1098, 305] on input "**********" at bounding box center [1248, 306] width 389 height 19
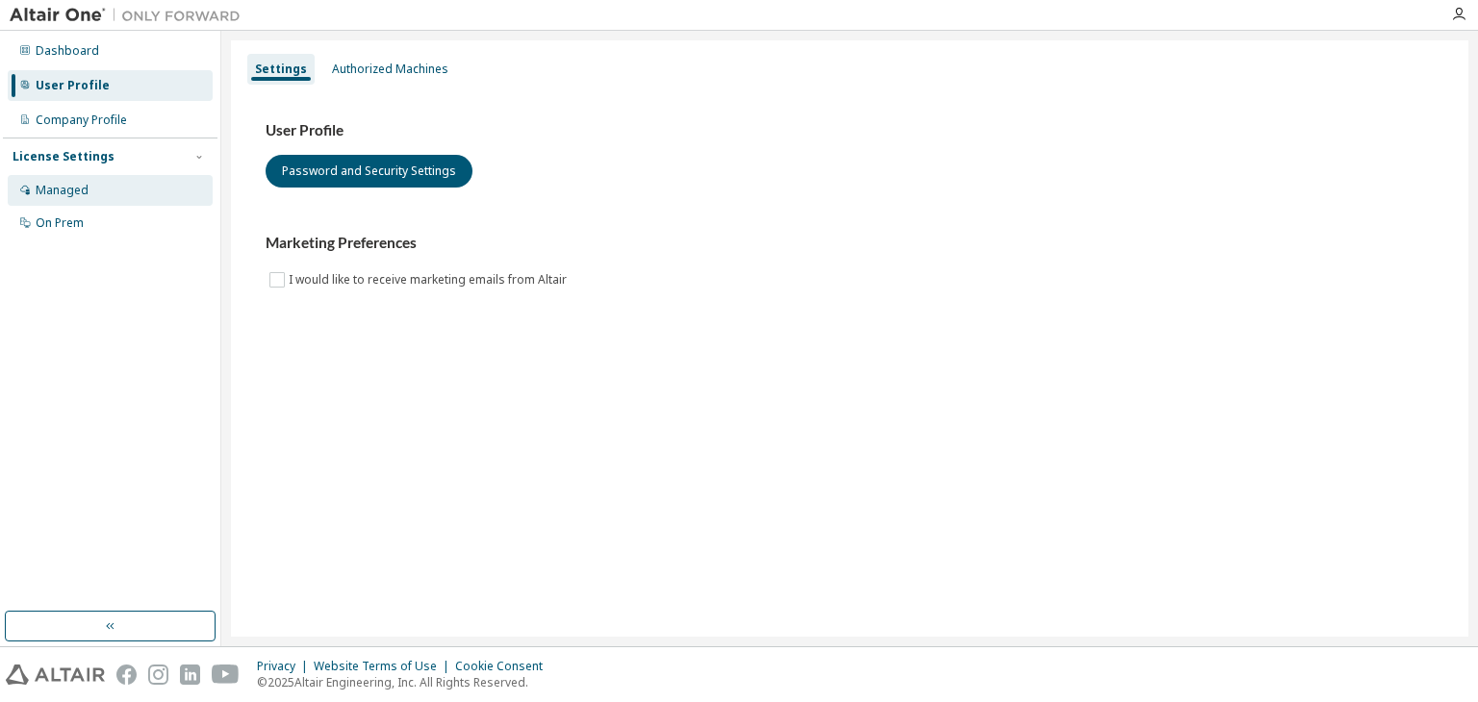
click at [58, 189] on div "Managed" at bounding box center [62, 190] width 53 height 15
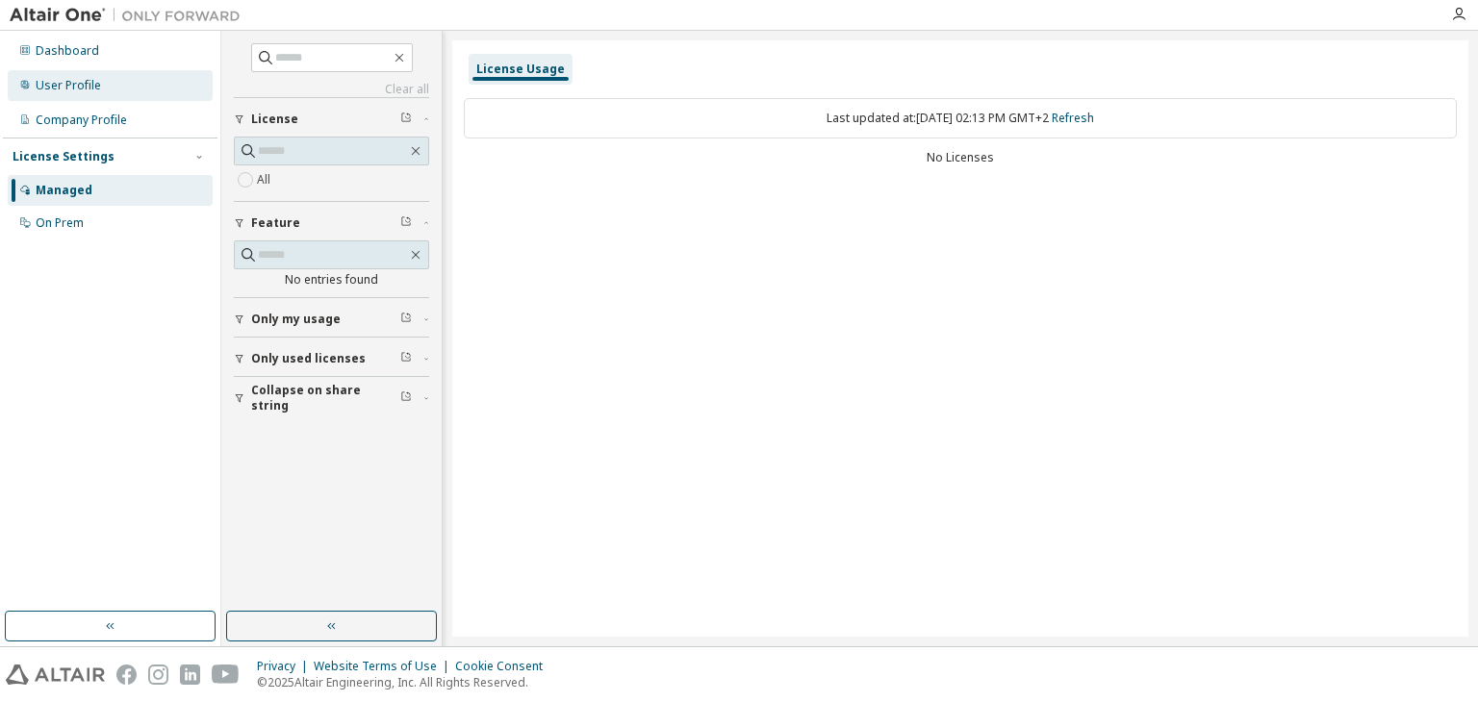
click at [81, 80] on div "User Profile" at bounding box center [68, 85] width 65 height 15
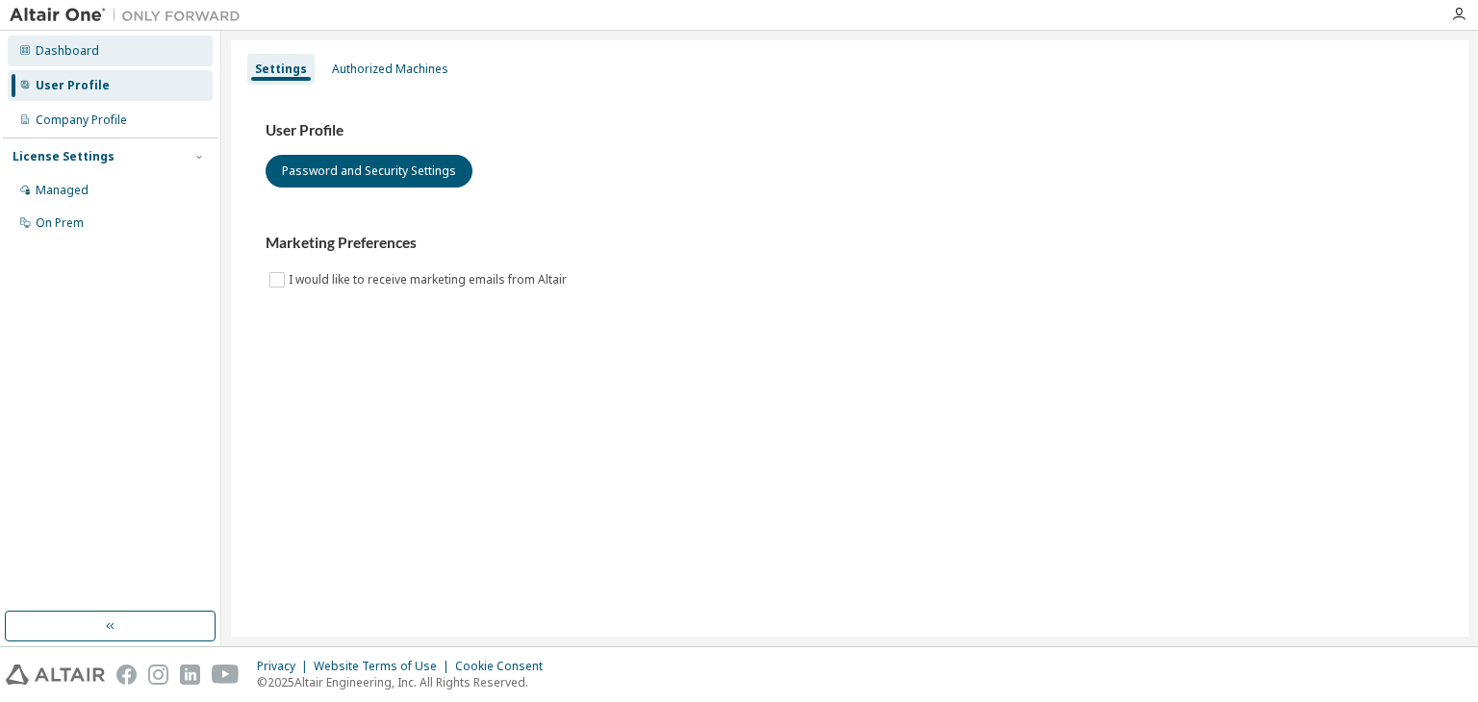
click at [85, 57] on div "Dashboard" at bounding box center [68, 50] width 64 height 15
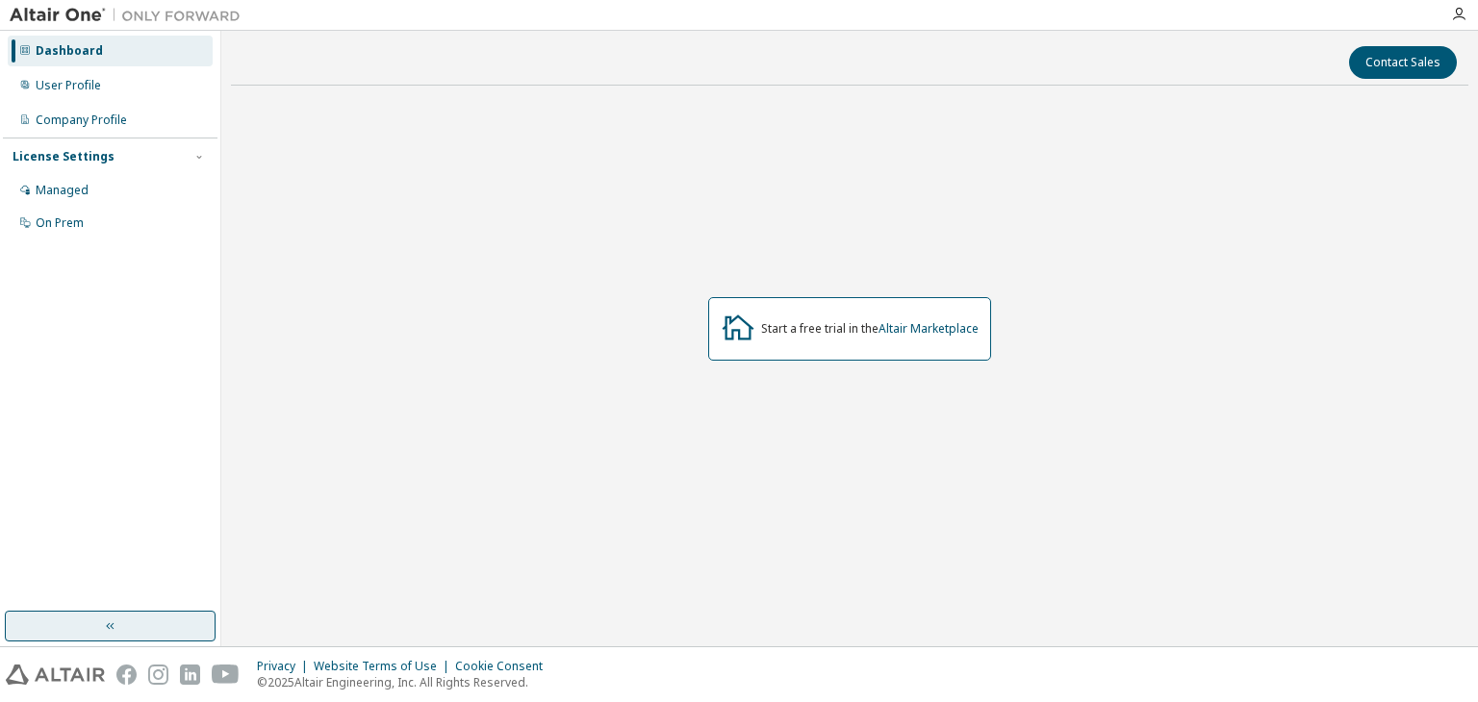
click at [79, 625] on button "button" at bounding box center [110, 626] width 211 height 31
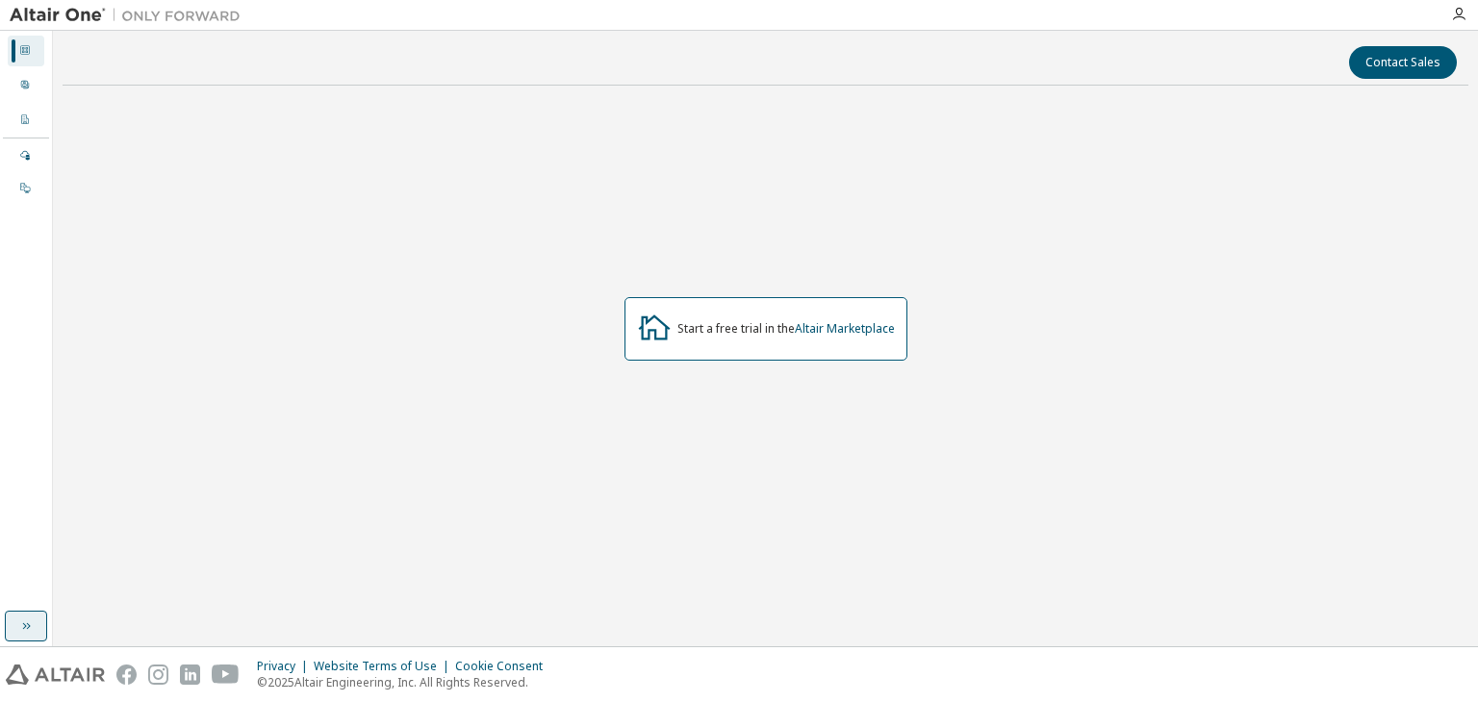
click at [25, 638] on button "button" at bounding box center [26, 626] width 42 height 31
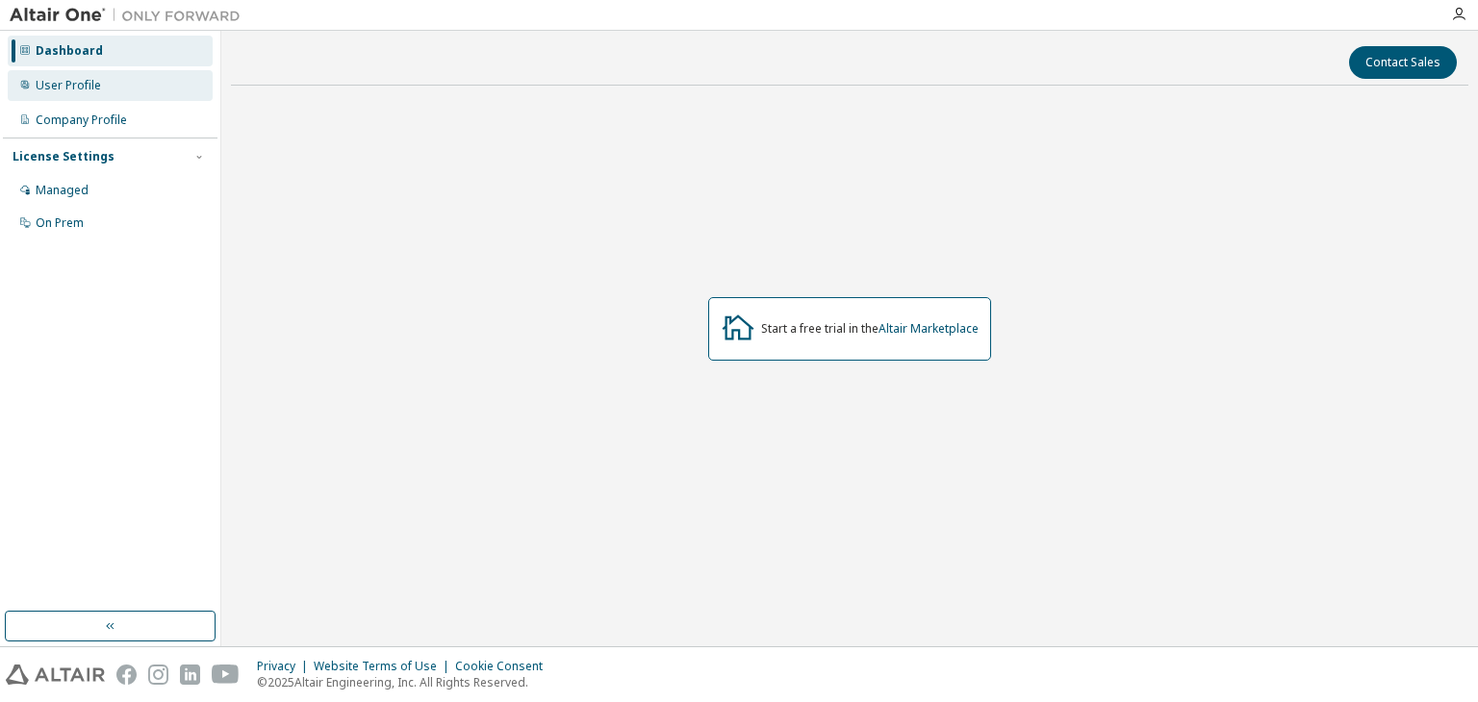
click at [62, 91] on div "User Profile" at bounding box center [68, 85] width 65 height 15
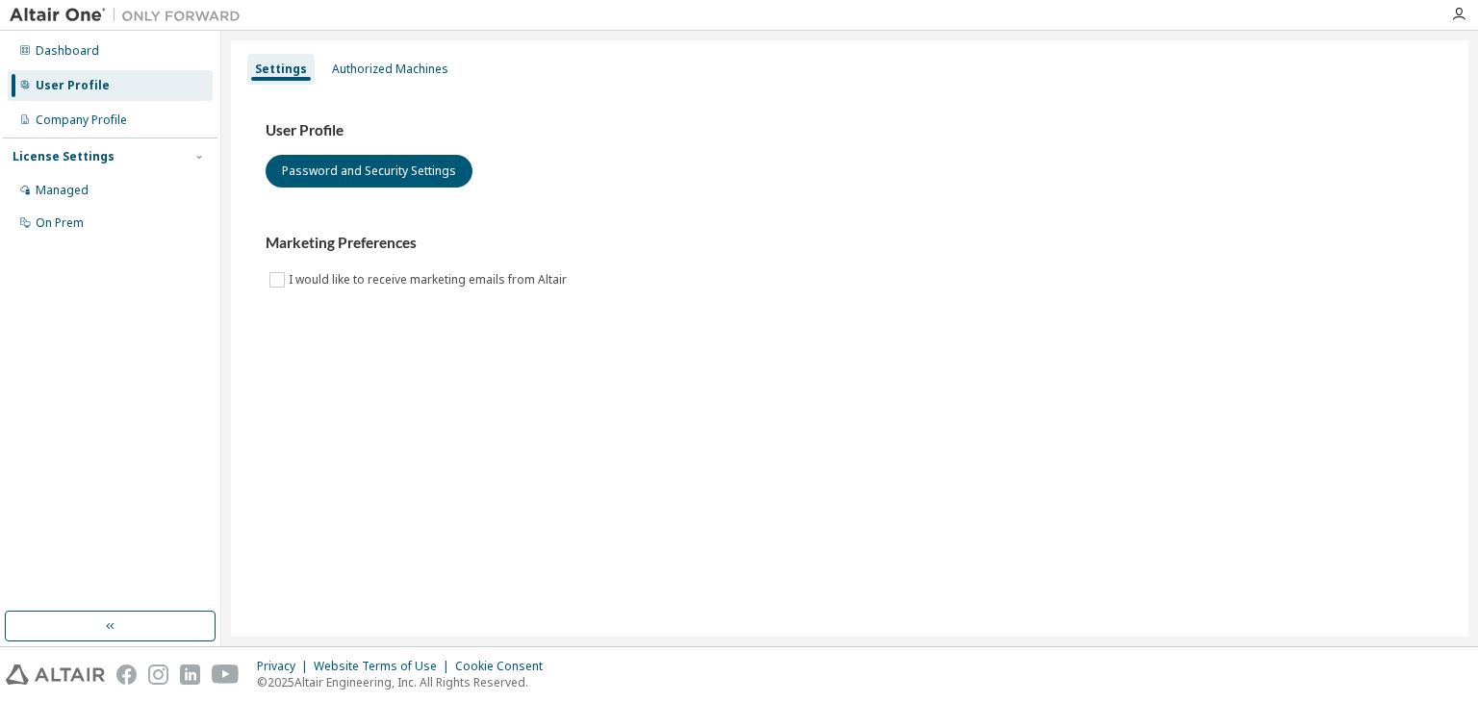
click at [451, 66] on div "Settings Authorized Machines" at bounding box center [849, 69] width 1214 height 35
click at [418, 67] on div "Authorized Machines" at bounding box center [390, 69] width 116 height 15
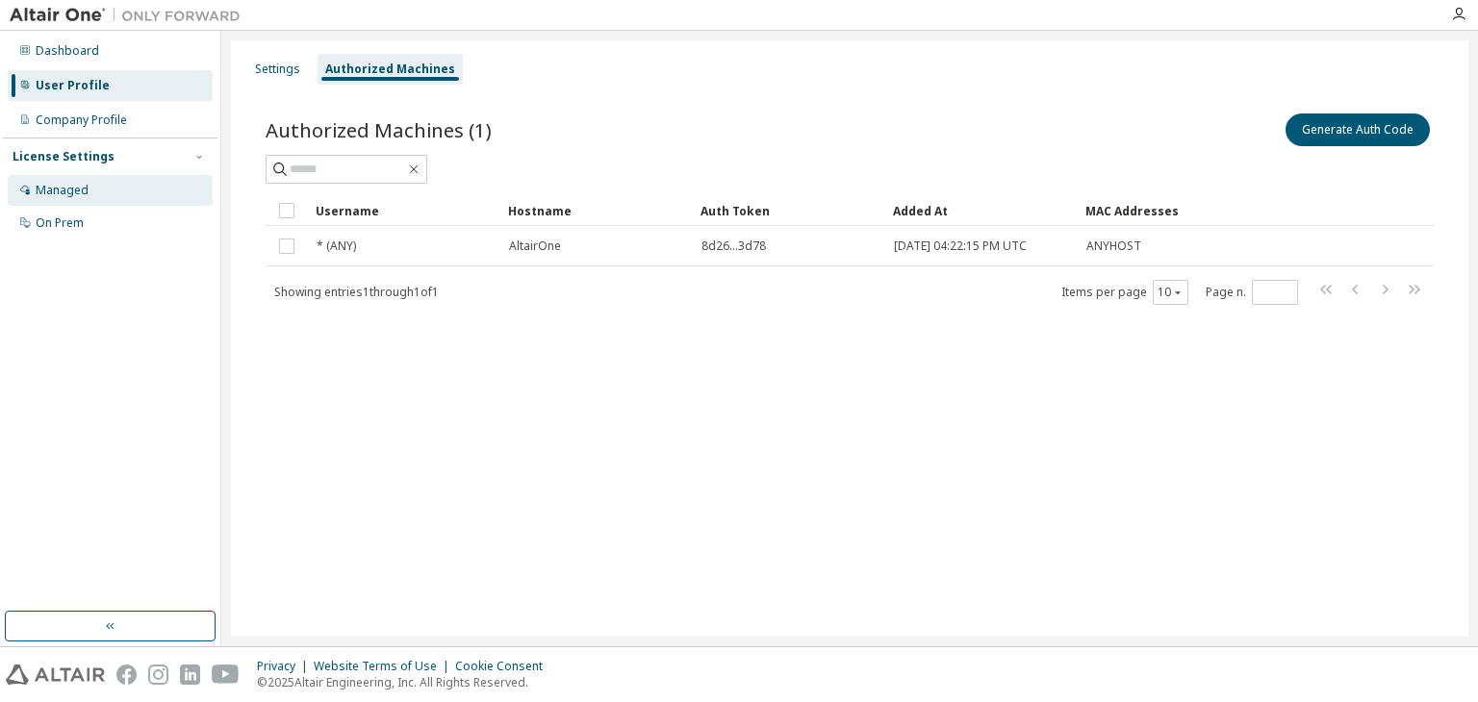
click at [26, 197] on div at bounding box center [25, 190] width 12 height 15
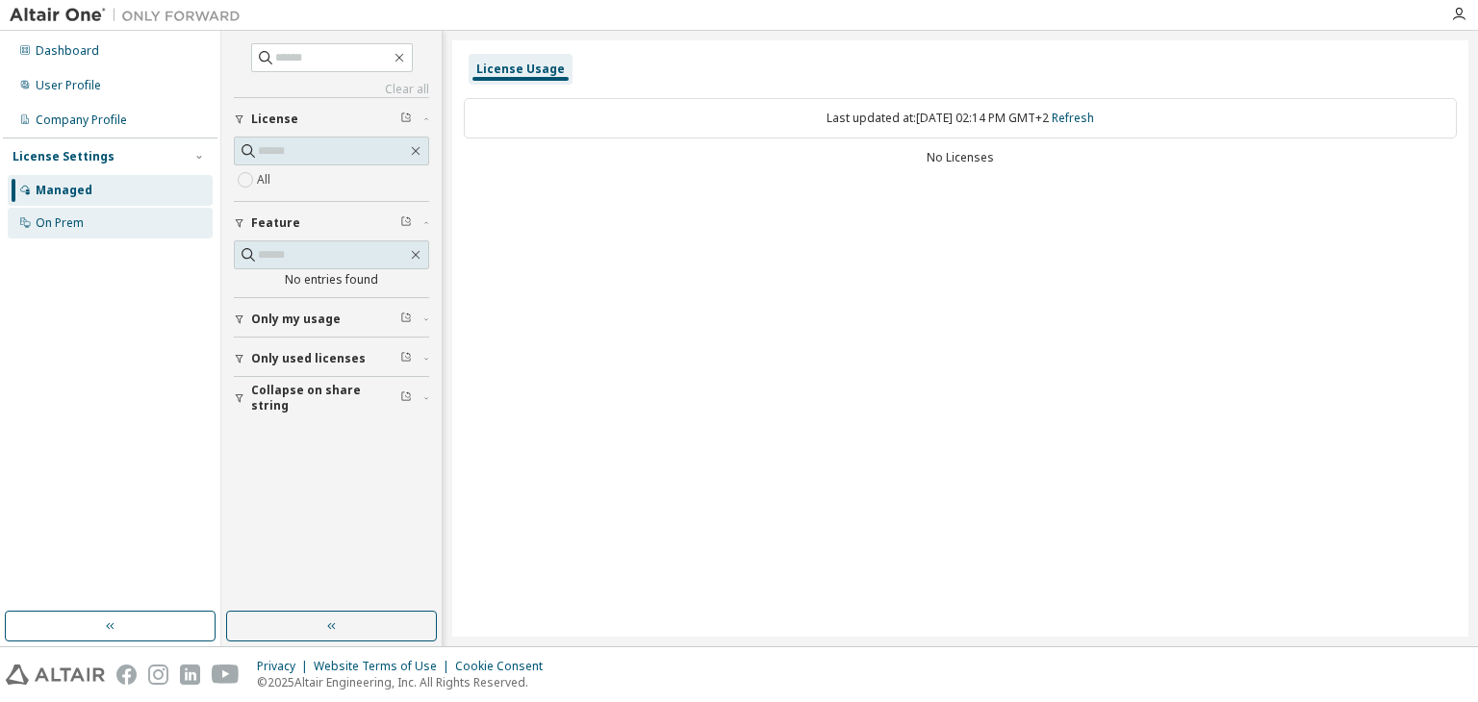
click at [66, 235] on div "On Prem" at bounding box center [110, 223] width 205 height 31
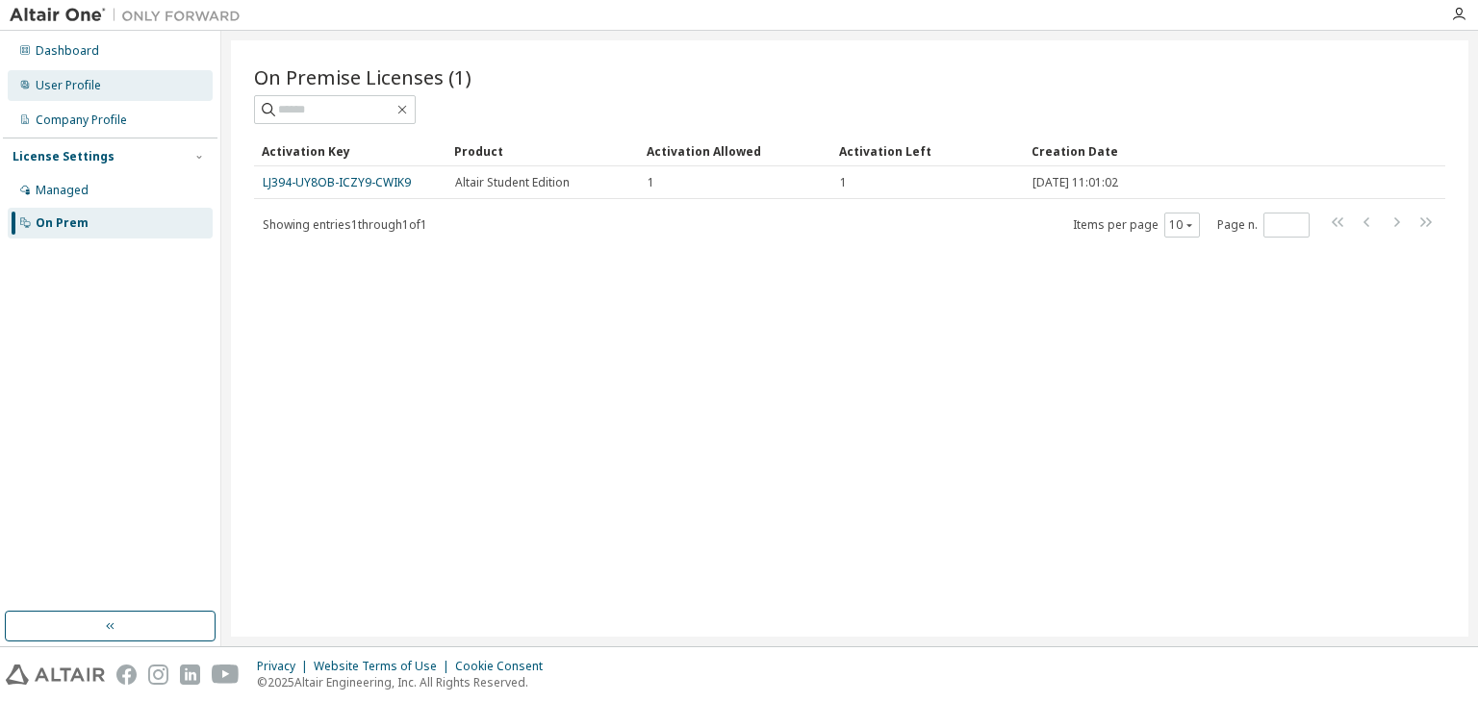
click at [78, 72] on div "User Profile" at bounding box center [110, 85] width 205 height 31
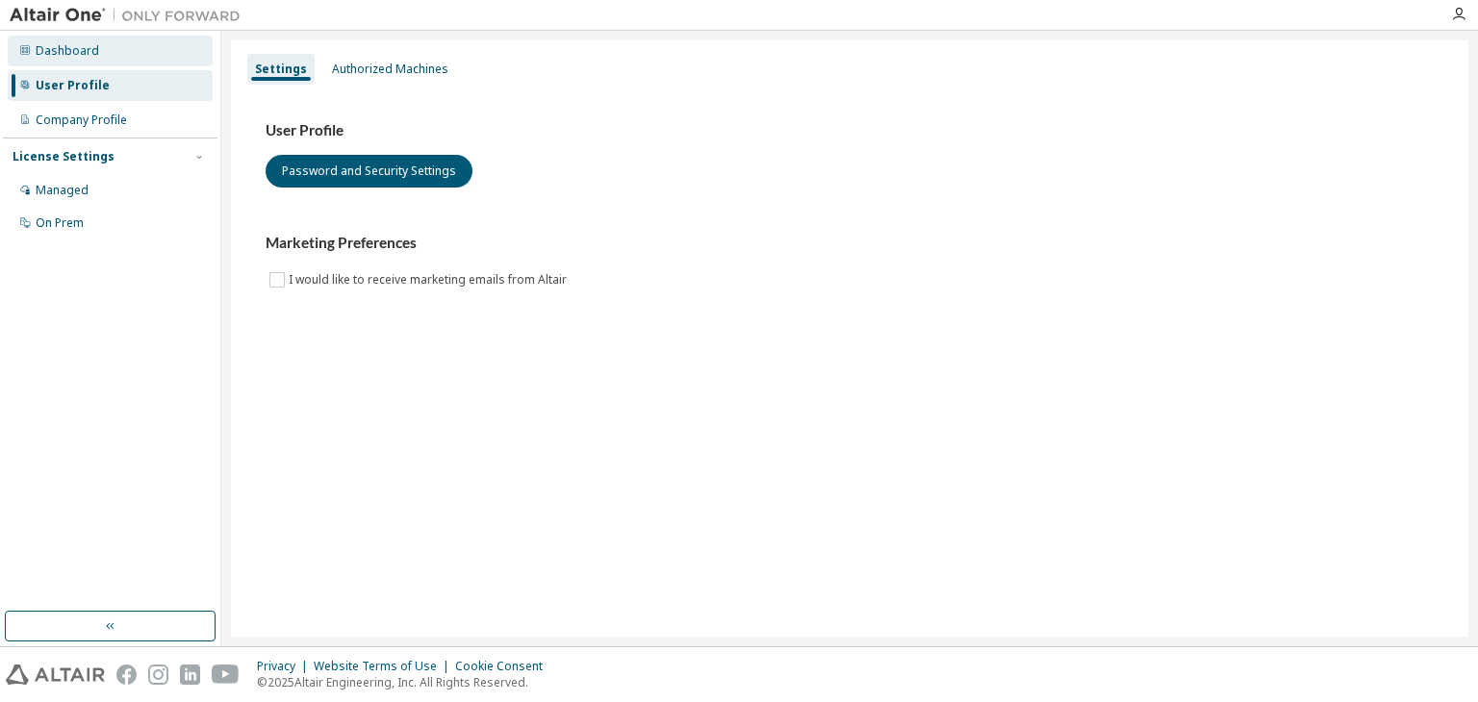
click at [97, 54] on div "Dashboard" at bounding box center [110, 51] width 205 height 31
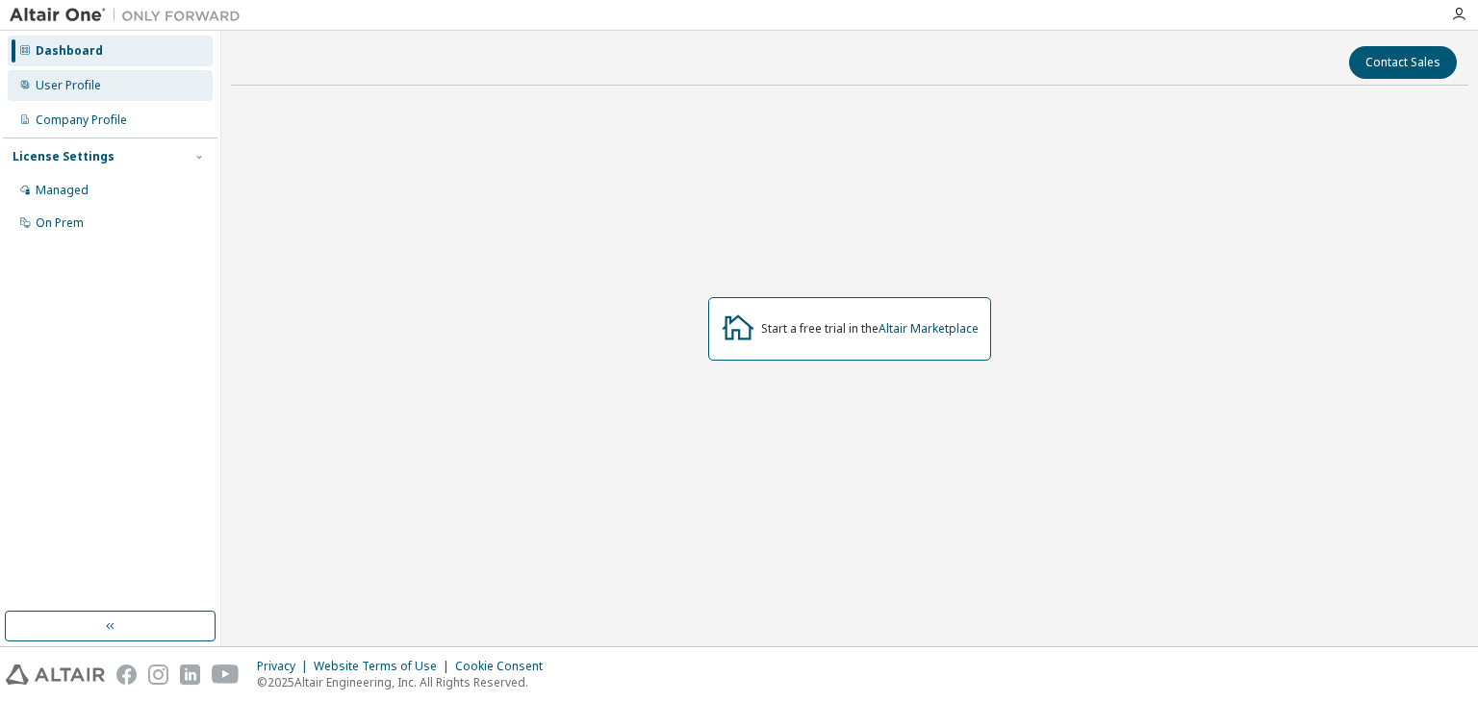
click at [86, 100] on div "User Profile" at bounding box center [110, 85] width 205 height 31
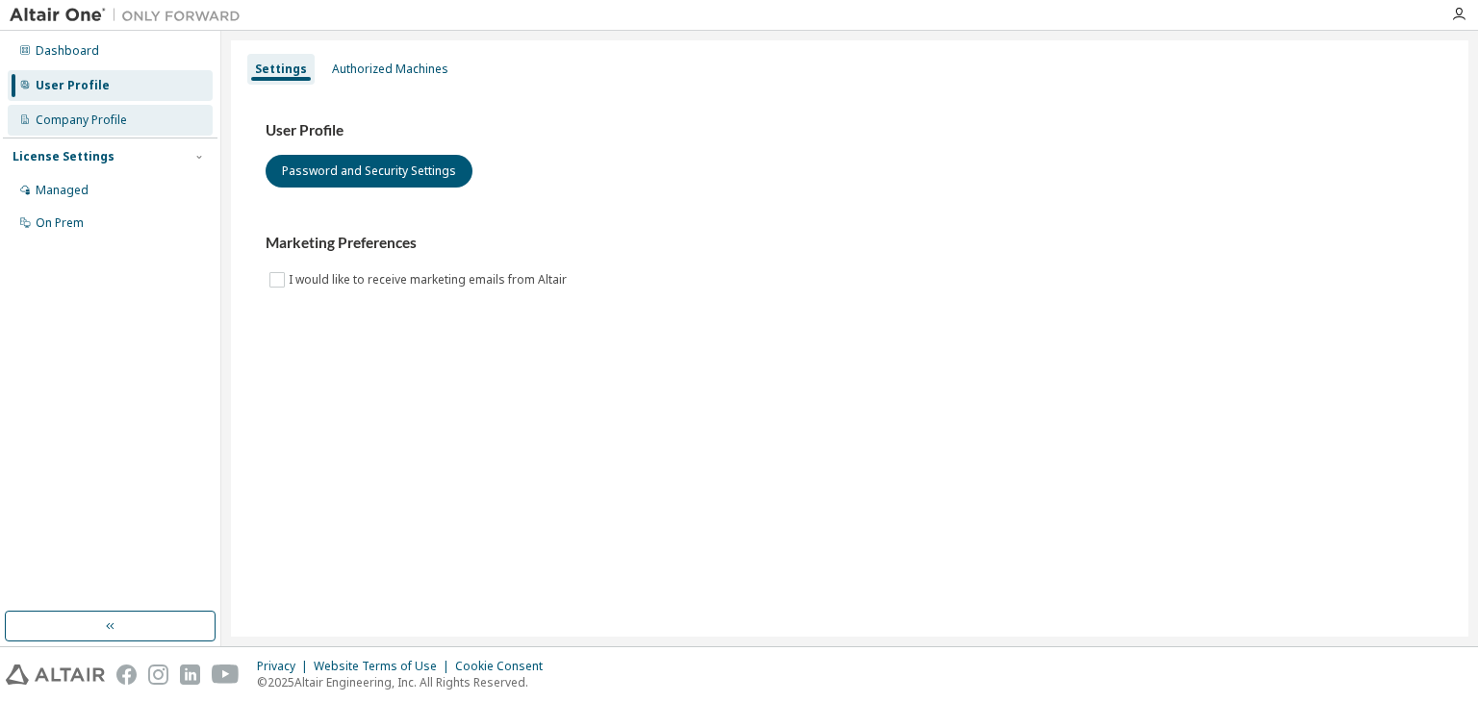
click at [87, 121] on div "Company Profile" at bounding box center [81, 120] width 91 height 15
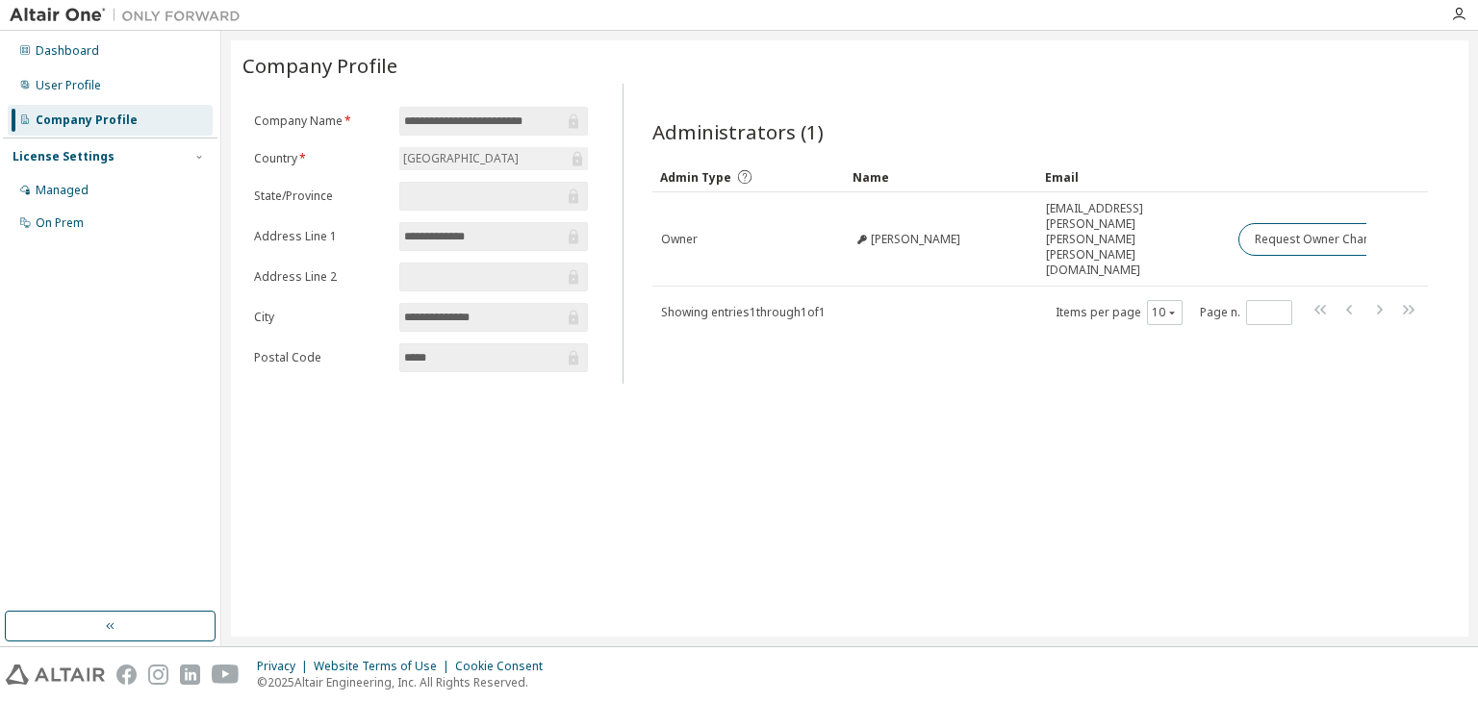
click at [742, 171] on icon at bounding box center [744, 176] width 13 height 13
click at [520, 240] on input "**********" at bounding box center [484, 236] width 160 height 19
click at [512, 321] on input "**********" at bounding box center [484, 317] width 160 height 19
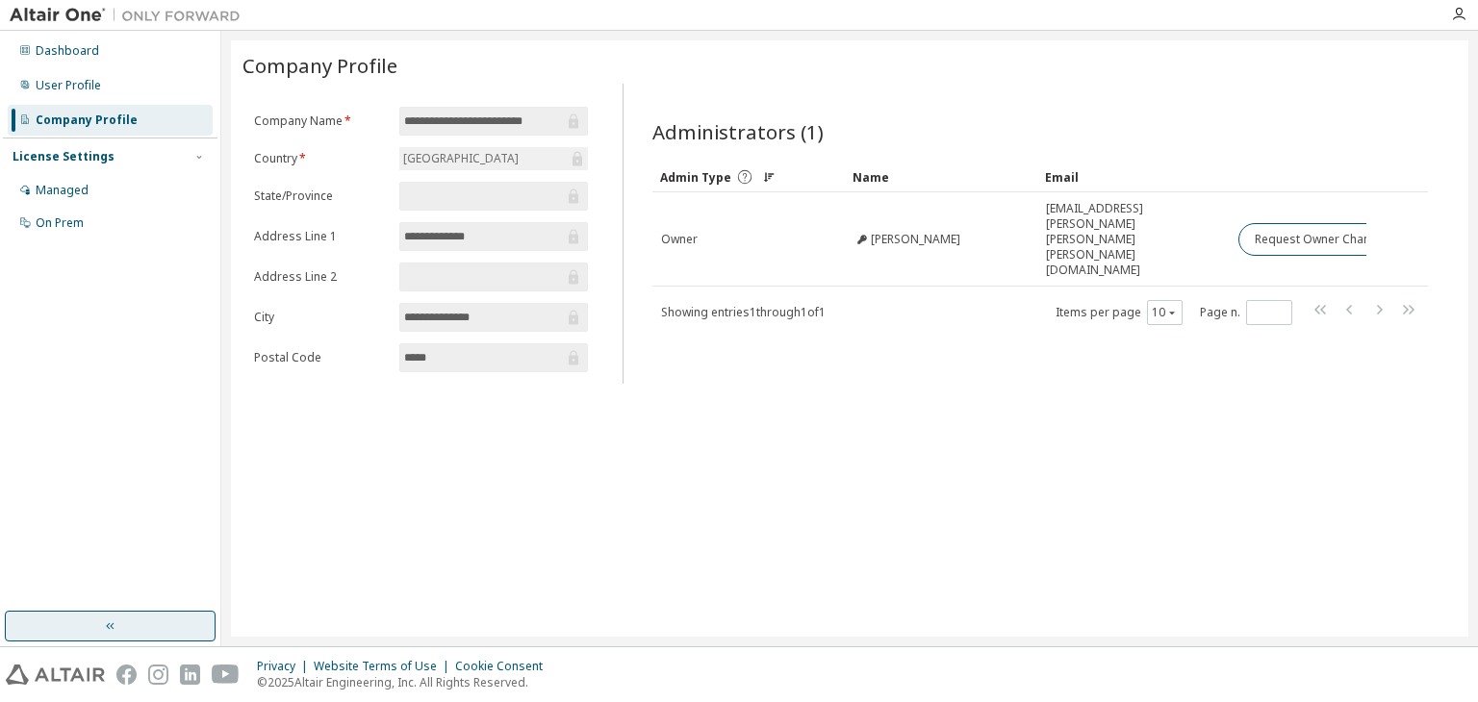
click at [77, 626] on button "button" at bounding box center [110, 626] width 211 height 31
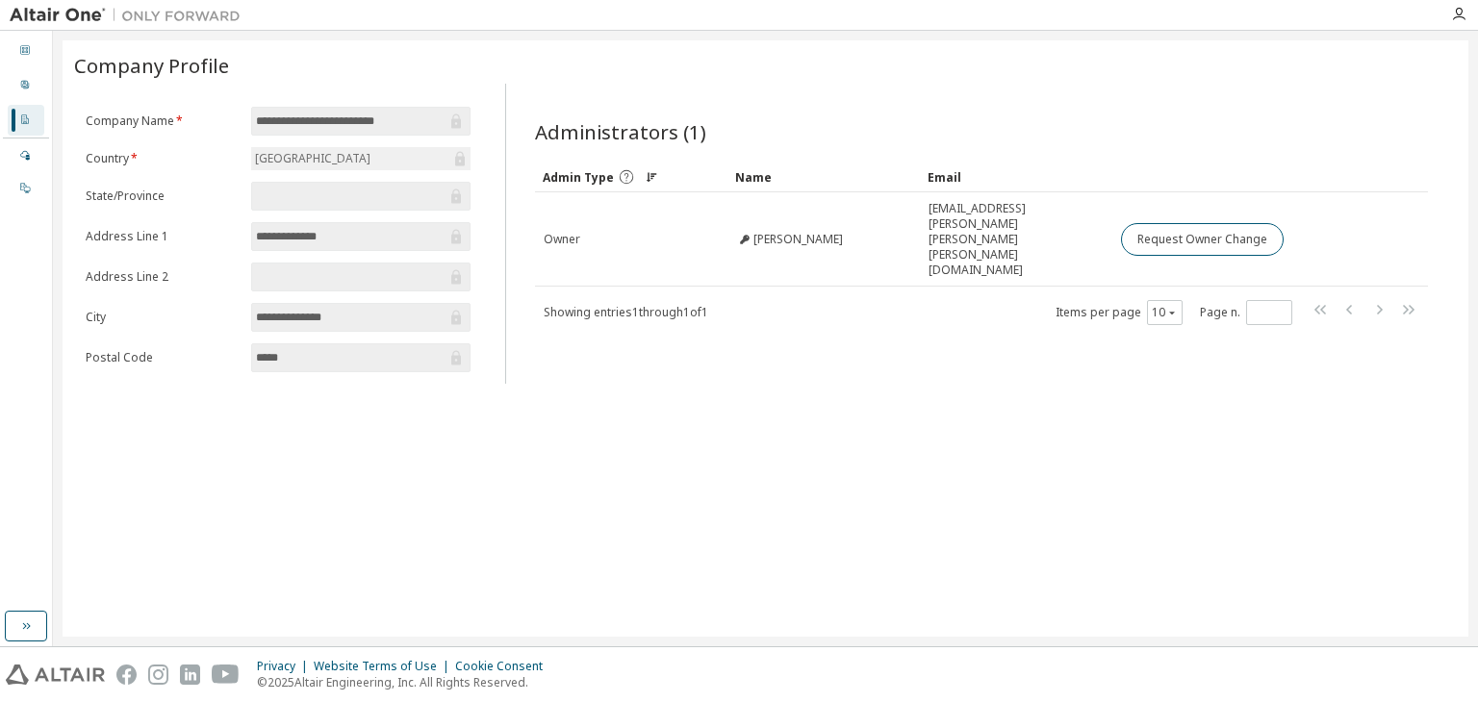
click at [570, 433] on div "**********" at bounding box center [766, 338] width 1406 height 597
click at [958, 73] on div "Company Profile" at bounding box center [765, 65] width 1383 height 27
click at [31, 58] on div "Dashboard" at bounding box center [26, 51] width 37 height 31
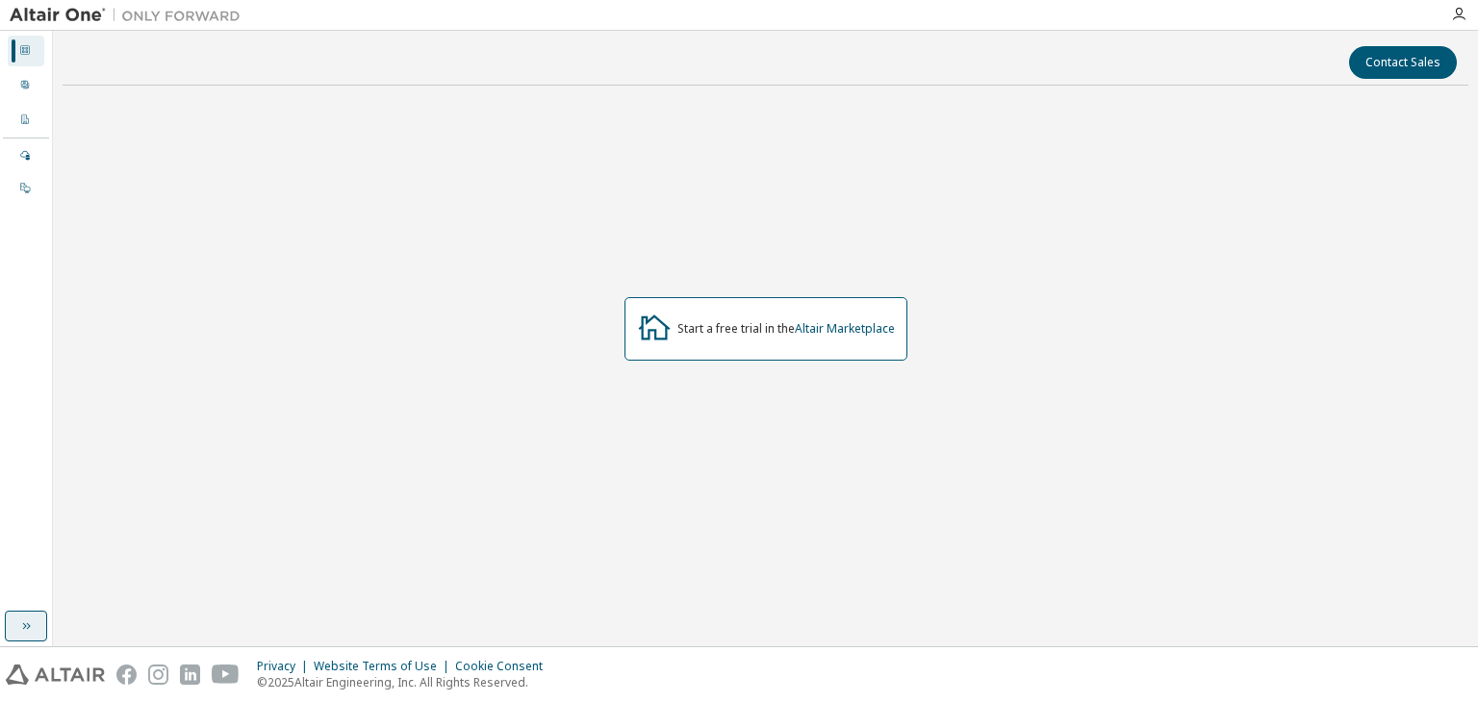
click at [26, 619] on icon "button" at bounding box center [25, 626] width 15 height 15
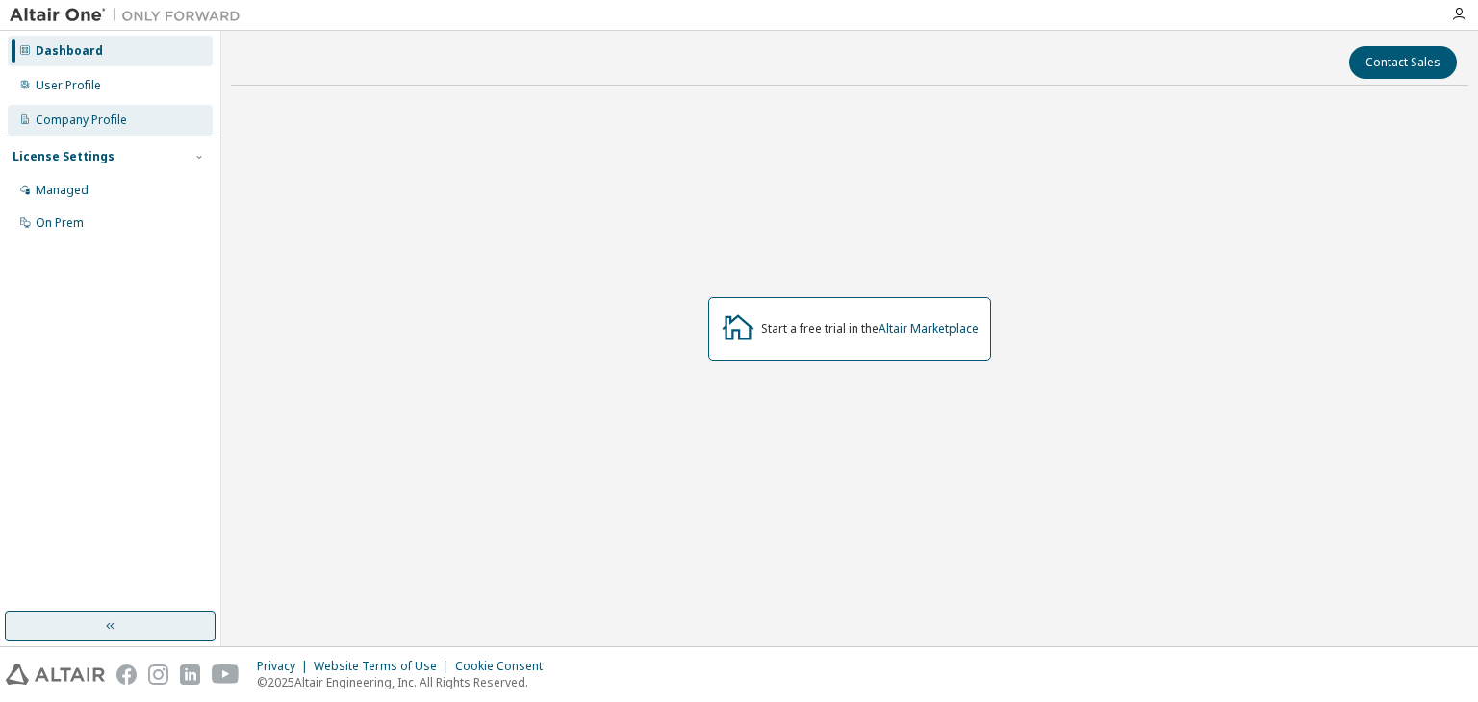
click at [48, 128] on div "Company Profile" at bounding box center [110, 120] width 205 height 31
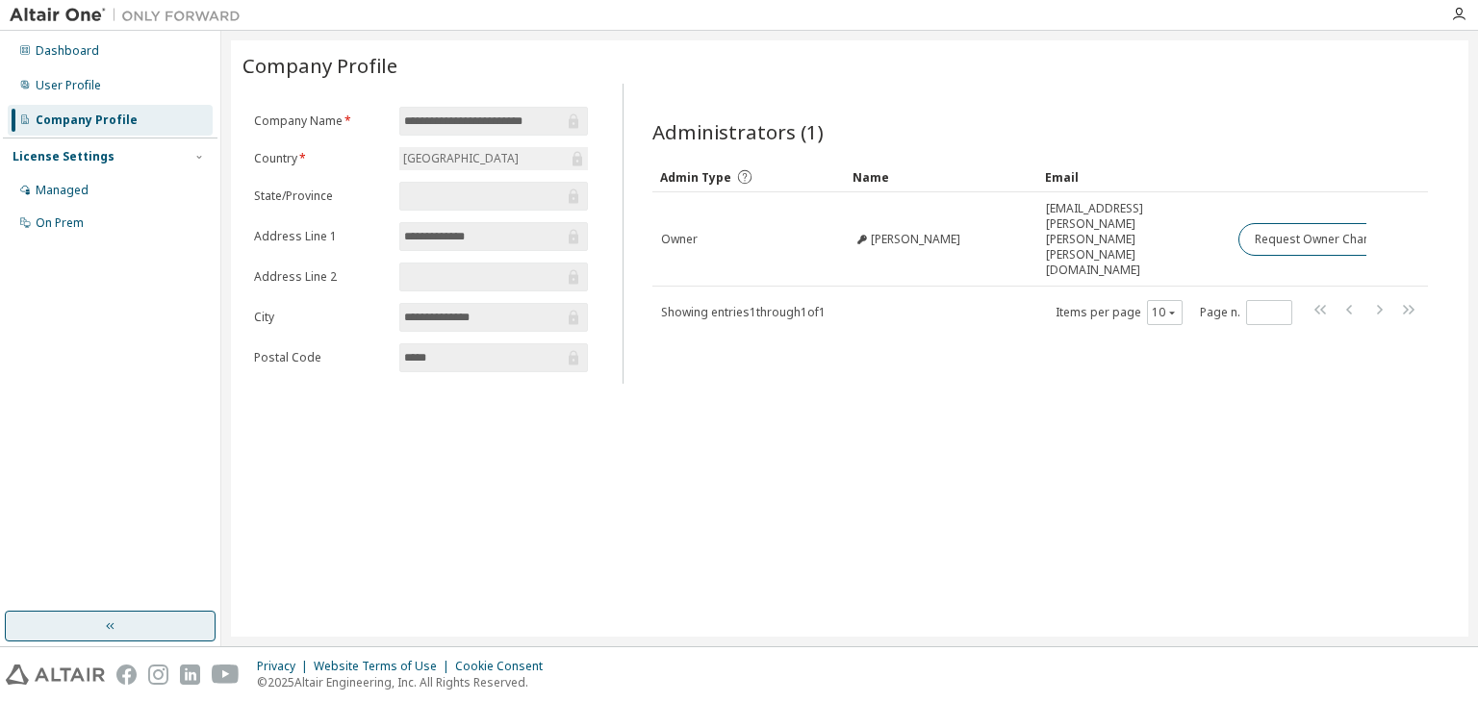
click at [48, 104] on div "Dashboard User Profile Company Profile License Settings Managed On Prem" at bounding box center [110, 137] width 215 height 207
click at [54, 85] on div "User Profile" at bounding box center [68, 85] width 65 height 15
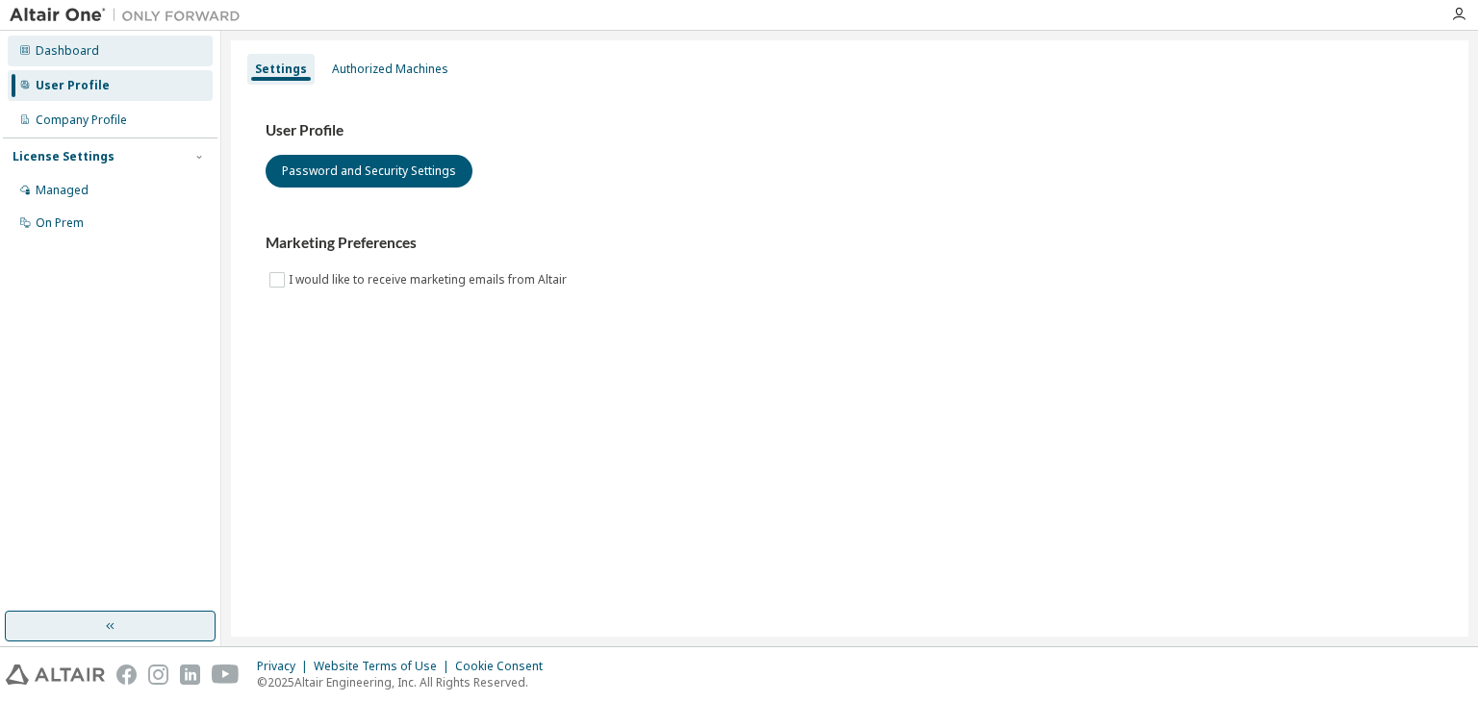
click at [57, 65] on div "Dashboard" at bounding box center [110, 51] width 205 height 31
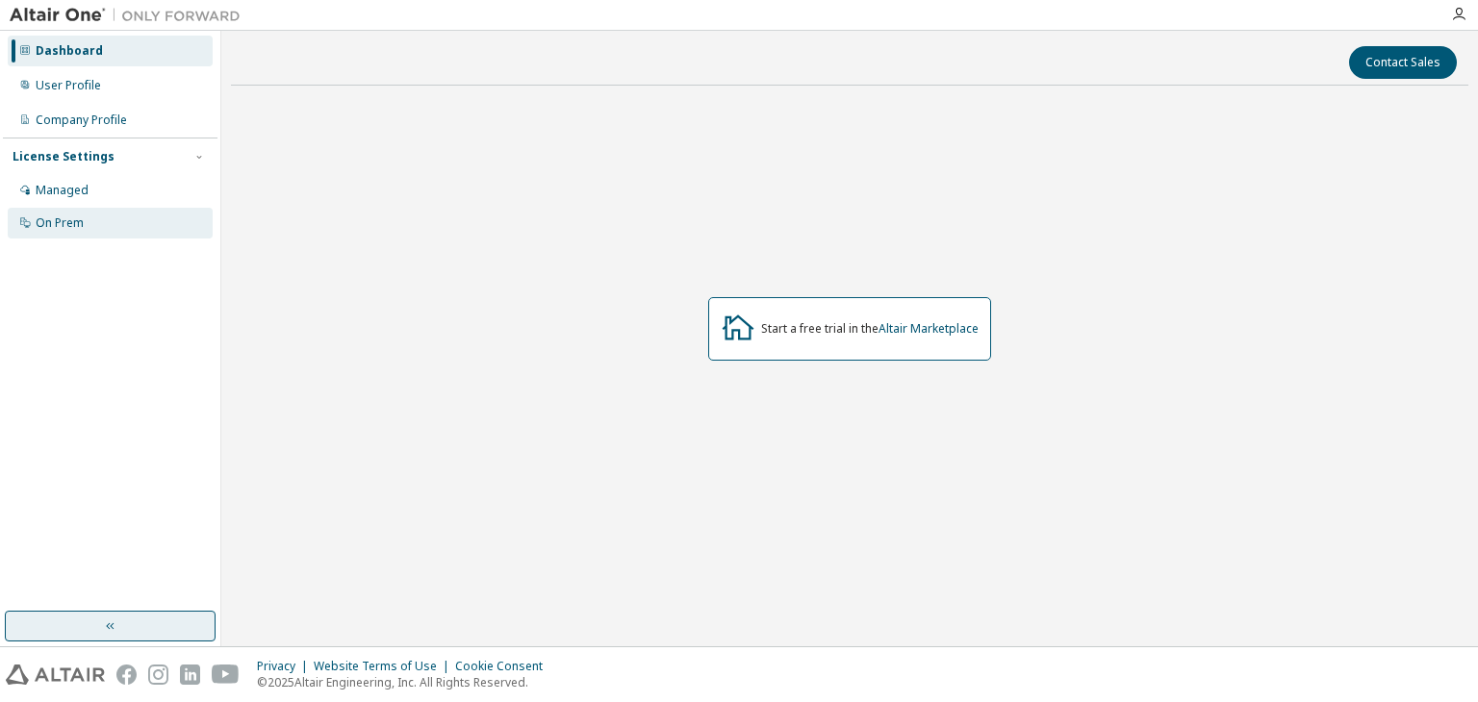
click at [55, 217] on div "On Prem" at bounding box center [60, 223] width 48 height 15
